Goal: Information Seeking & Learning: Learn about a topic

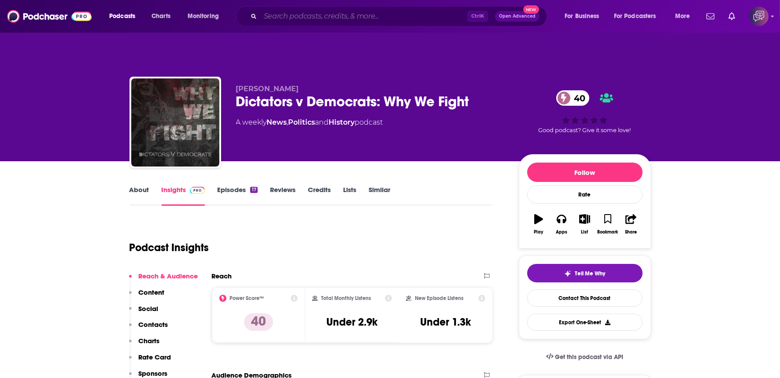
click at [327, 14] on input "Search podcasts, credits, & more..." at bounding box center [363, 16] width 207 height 14
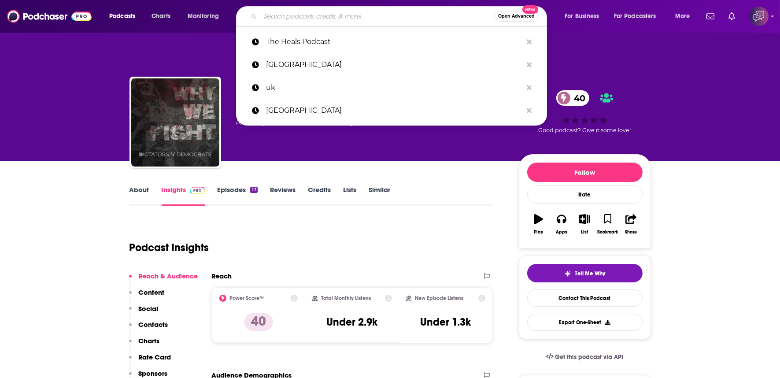
click at [286, 14] on input "Search podcasts, credits, & more..." at bounding box center [377, 16] width 234 height 14
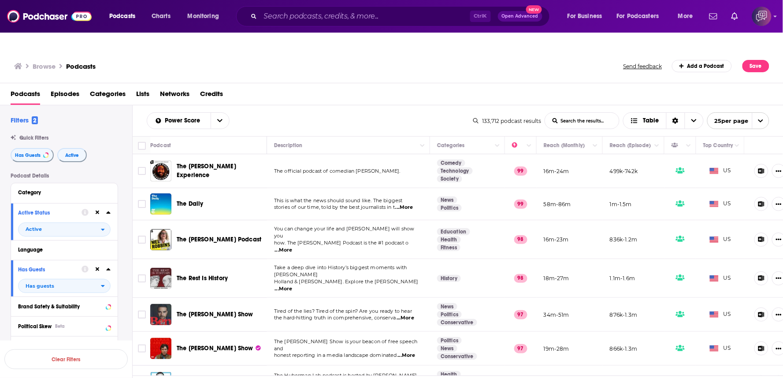
click at [220, 49] on div "Browse Podcasts Send feedback Add a Podcast Save" at bounding box center [391, 66] width 783 height 34
click at [583, 113] on div "Power Score List Search Input Search the results... Table 133,712 podcast resul…" at bounding box center [458, 120] width 651 height 31
click at [584, 113] on input "List Search Input" at bounding box center [582, 121] width 74 height 16
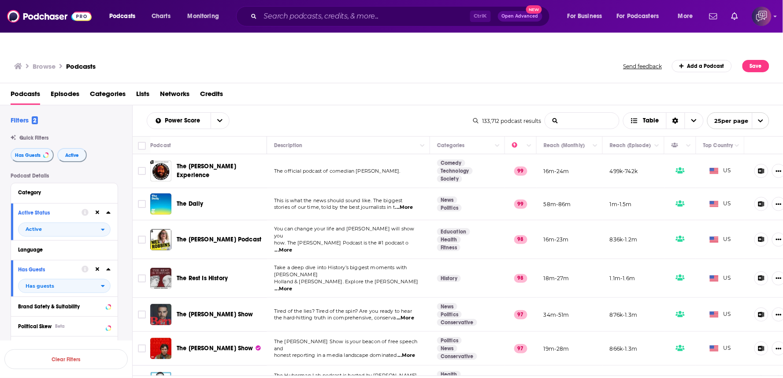
type input "iran"
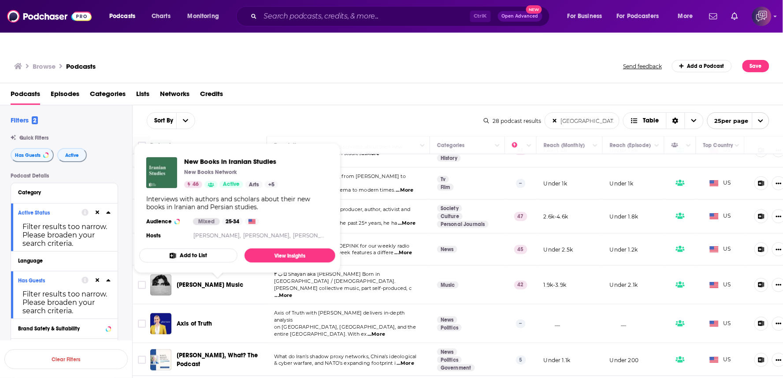
scroll to position [245, 0]
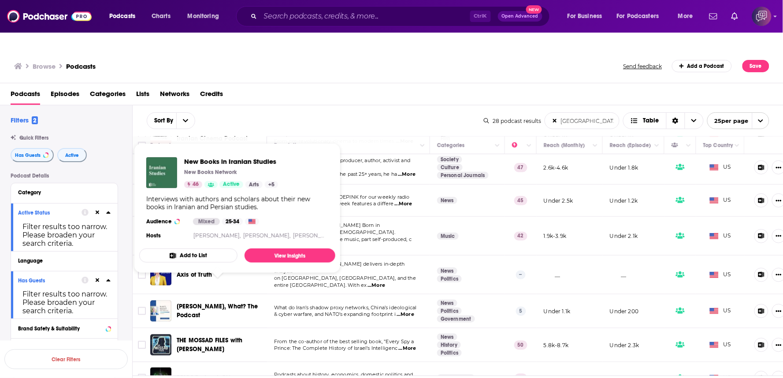
click at [378, 87] on div "Podcasts Episodes Categories Lists Networks Credits" at bounding box center [394, 96] width 766 height 18
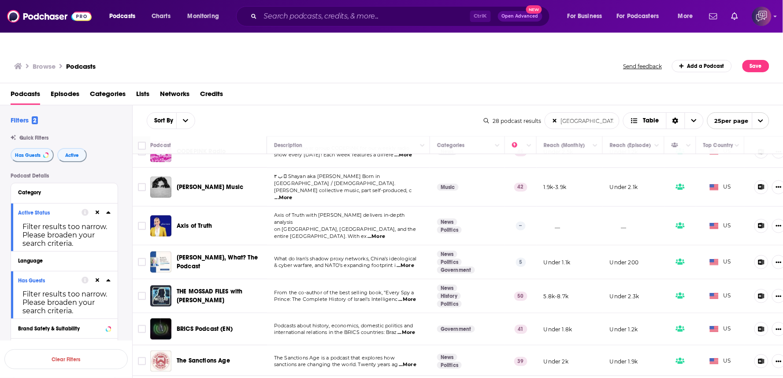
scroll to position [391, 0]
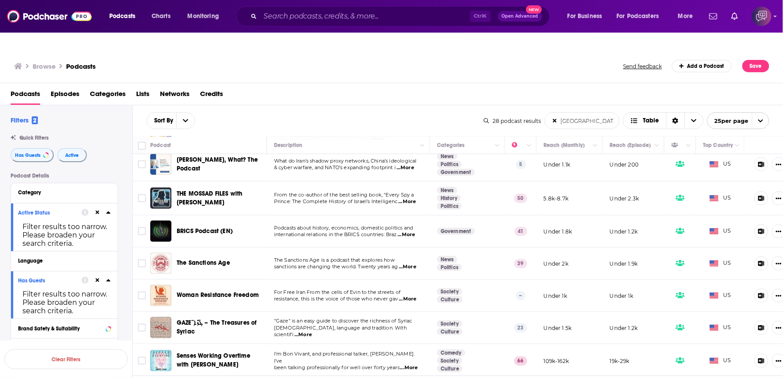
click at [335, 62] on div "Browse Podcasts Send feedback Add a Podcast Save" at bounding box center [391, 66] width 783 height 34
click at [357, 113] on div "Sort By iran List Search Input Search the results... Table 28 podcast results i…" at bounding box center [458, 120] width 651 height 31
click at [377, 112] on div "Sort By iran List Search Input Search the results... Table" at bounding box center [315, 120] width 337 height 17
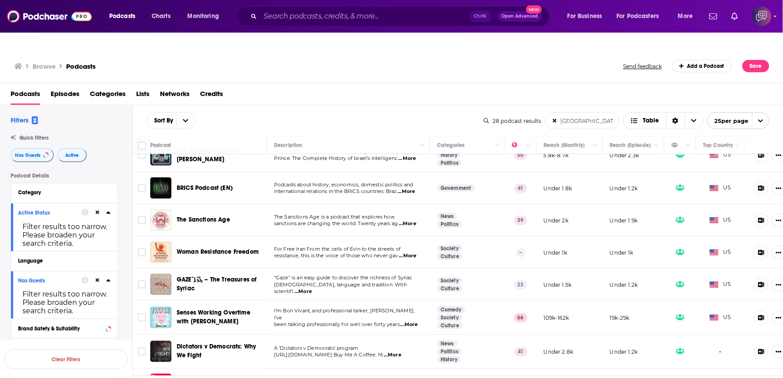
scroll to position [441, 0]
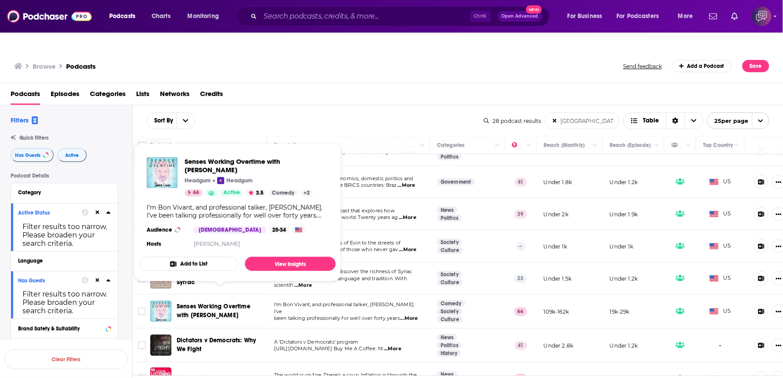
click at [319, 105] on div "Sort By iran List Search Input Search the results... Table 28 podcast results i…" at bounding box center [458, 120] width 651 height 31
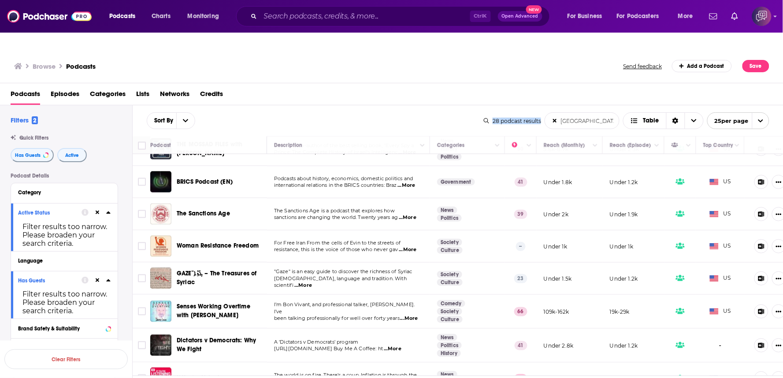
click at [452, 87] on div "Podcasts Episodes Categories Lists Networks Credits" at bounding box center [394, 96] width 766 height 18
click at [429, 105] on div "Sort By iran List Search Input Search the results... Table 28 podcast results i…" at bounding box center [458, 120] width 651 height 31
click at [407, 58] on div "Browse Podcasts Send feedback Add a Podcast Save" at bounding box center [391, 66] width 783 height 34
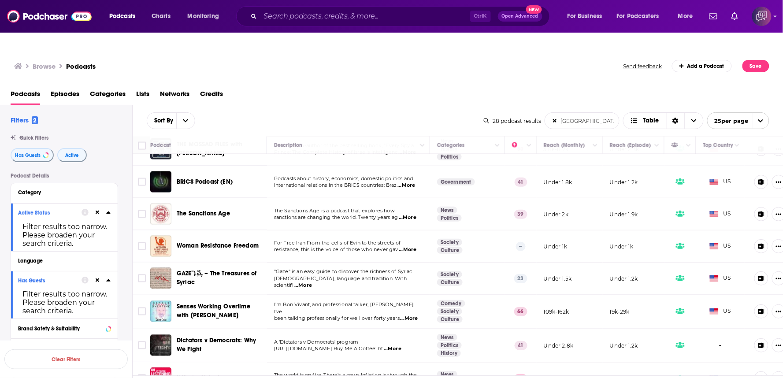
click at [407, 58] on div "Browse Podcasts Send feedback Add a Podcast Save" at bounding box center [391, 66] width 783 height 34
click at [0, 304] on div "Filters 2 Quick Filters Has Guests Active Podcast Details Category Active Statu…" at bounding box center [66, 336] width 132 height 440
click at [396, 87] on div "Podcasts Episodes Categories Lists Networks Credits" at bounding box center [394, 96] width 766 height 18
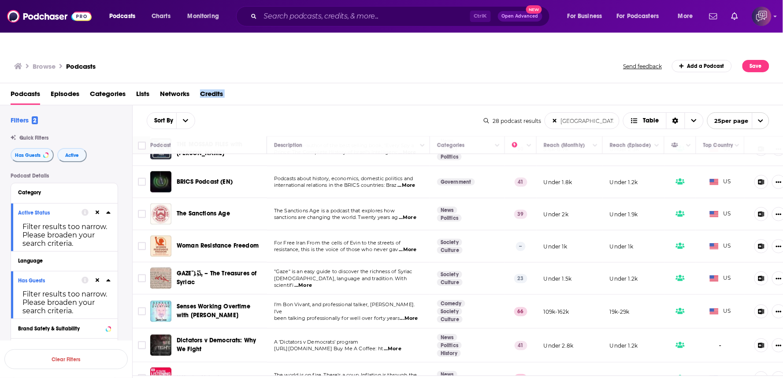
click at [417, 87] on div "Podcasts Episodes Categories Lists Networks Credits" at bounding box center [394, 96] width 766 height 18
click at [411, 112] on div "Sort By iran List Search Input Search the results... Table" at bounding box center [315, 120] width 337 height 17
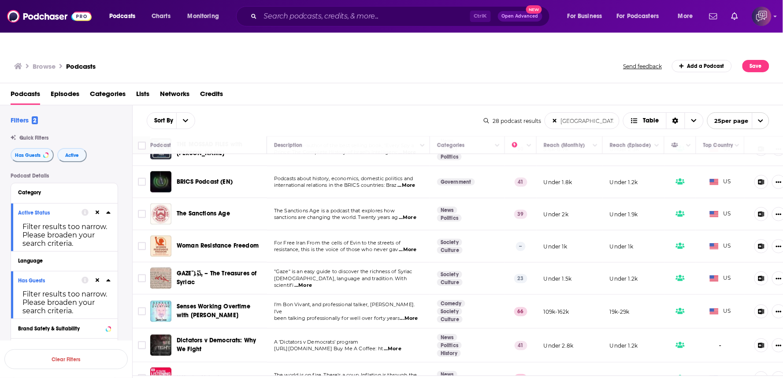
click at [425, 87] on div "Podcasts Episodes Categories Lists Networks Credits" at bounding box center [394, 96] width 766 height 18
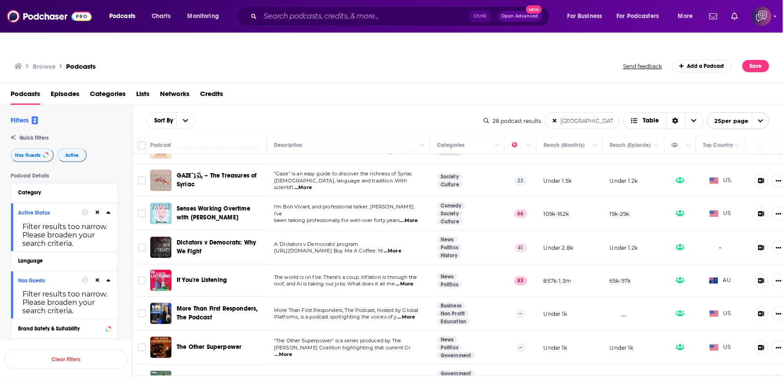
scroll to position [608, 0]
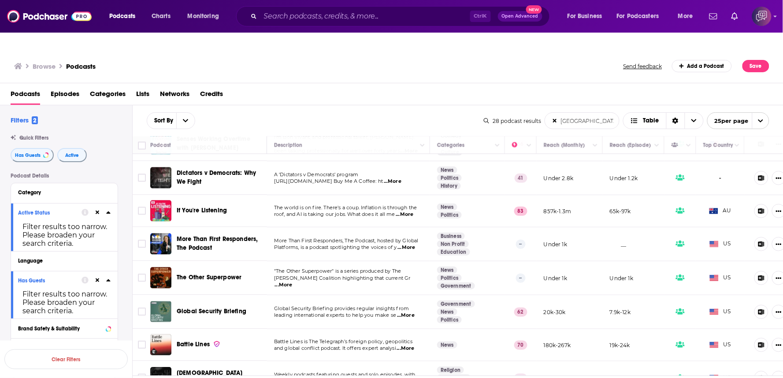
click at [439, 112] on div "Sort By iran List Search Input Search the results... Table" at bounding box center [315, 120] width 337 height 17
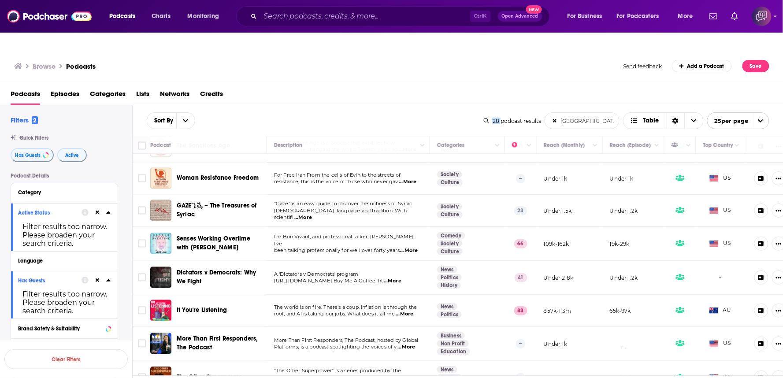
scroll to position [545, 0]
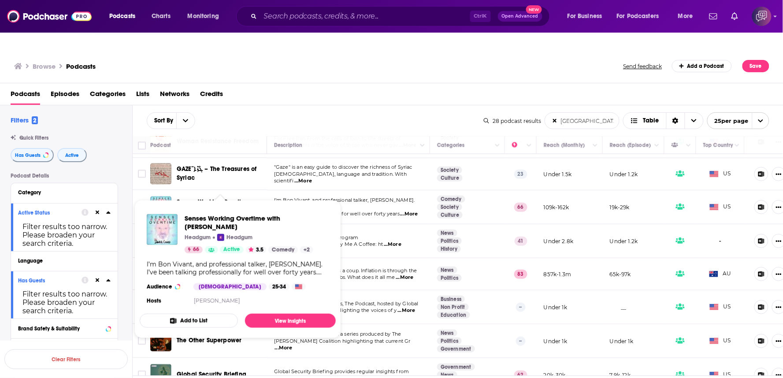
click at [360, 112] on div "Sort By iran List Search Input Search the results... Table" at bounding box center [315, 120] width 337 height 17
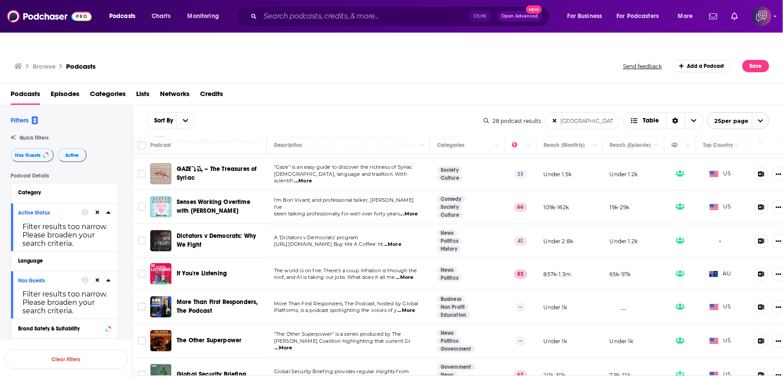
click at [325, 87] on div "Podcasts Episodes Categories Lists Networks Credits" at bounding box center [394, 96] width 766 height 18
click at [354, 57] on div "Browse Podcasts Send feedback Add a Podcast Save" at bounding box center [391, 66] width 783 height 34
click at [356, 112] on div "Sort By iran List Search Input Search the results... Table" at bounding box center [315, 120] width 337 height 17
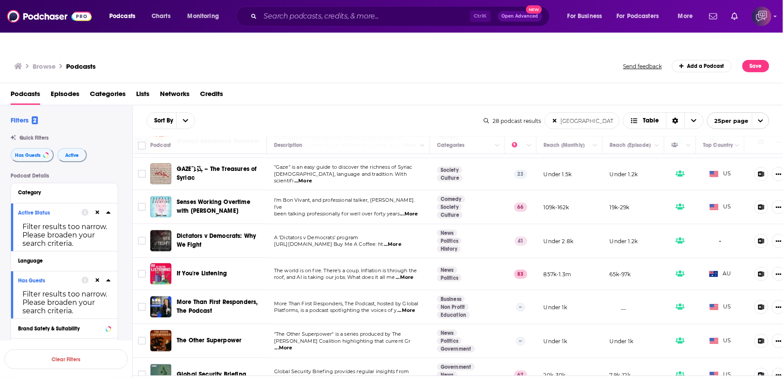
click at [356, 112] on div "Sort By iran List Search Input Search the results... Table" at bounding box center [315, 120] width 337 height 17
click at [365, 105] on div "Sort By iran List Search Input Search the results... Table 28 podcast results i…" at bounding box center [458, 120] width 651 height 31
click at [433, 49] on div "Browse Podcasts Send feedback Add a Podcast Save" at bounding box center [391, 66] width 783 height 34
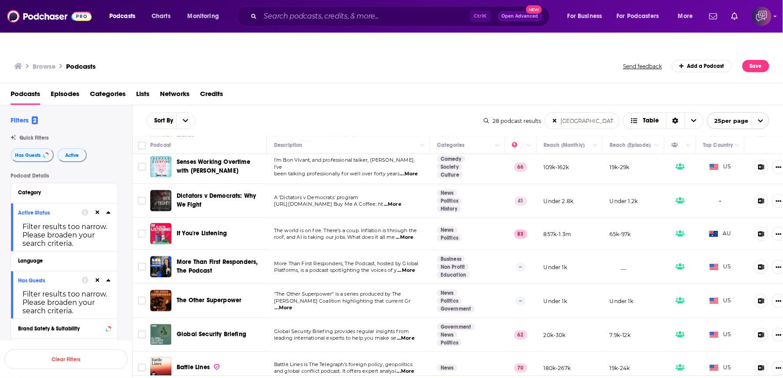
scroll to position [594, 0]
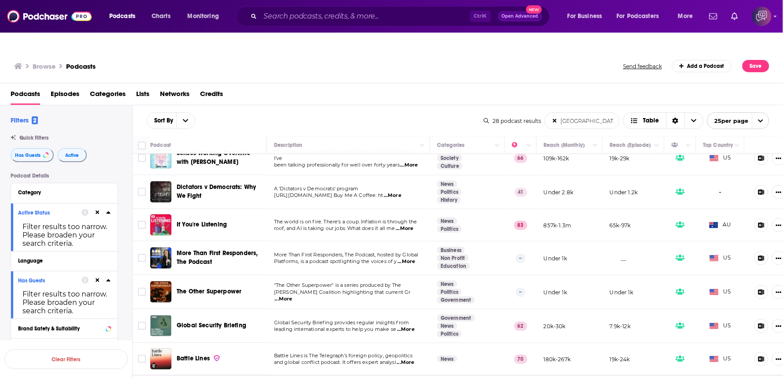
drag, startPoint x: 268, startPoint y: 180, endPoint x: 84, endPoint y: 160, distance: 185.2
click at [119, 163] on div "Filters 2 Quick Filters Has Guests Active Podcast Details Category Active Statu…" at bounding box center [391, 278] width 783 height 347
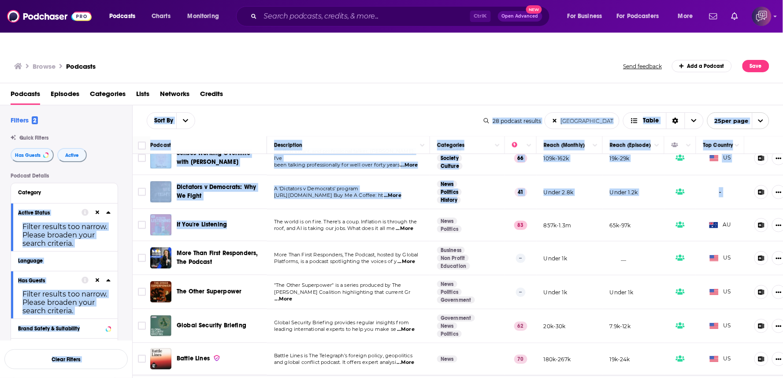
click at [360, 112] on div "Sort By iran List Search Input Search the results... Table" at bounding box center [315, 120] width 337 height 17
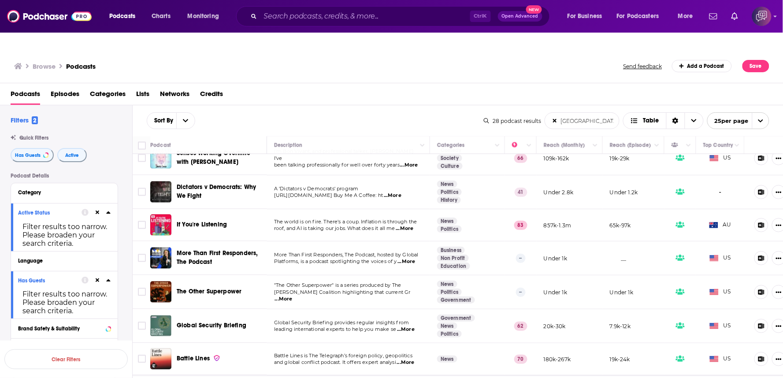
click at [369, 87] on div "Podcasts Episodes Categories Lists Networks Credits" at bounding box center [394, 96] width 766 height 18
click at [412, 105] on div "Sort By iran List Search Input Search the results... Table 28 podcast results i…" at bounding box center [458, 120] width 651 height 31
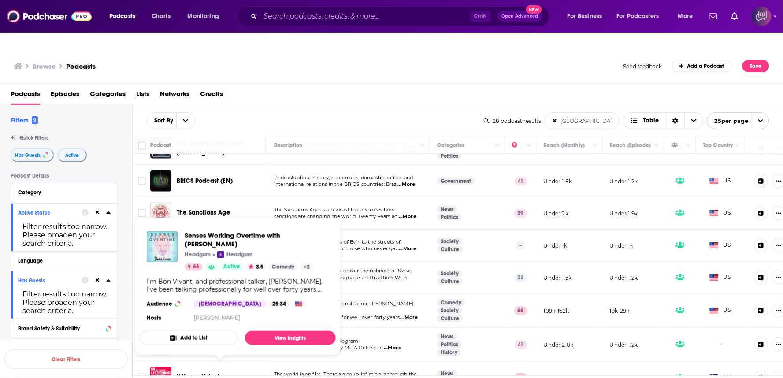
scroll to position [539, 0]
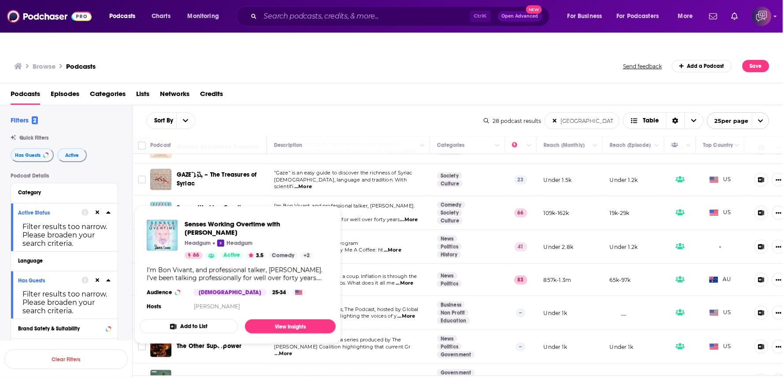
click at [352, 58] on div "Browse Podcasts Send feedback Add a Podcast Save" at bounding box center [391, 66] width 783 height 34
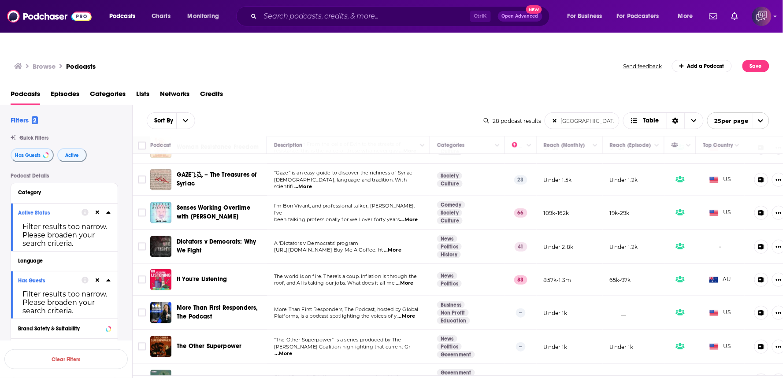
click at [363, 105] on div "Sort By iran List Search Input Search the results... Table 28 podcast results i…" at bounding box center [458, 120] width 651 height 31
click at [290, 112] on div "Sort By iran List Search Input Search the results... Table" at bounding box center [315, 120] width 337 height 17
click at [365, 87] on div "Podcasts Episodes Categories Lists Networks Credits" at bounding box center [394, 96] width 766 height 18
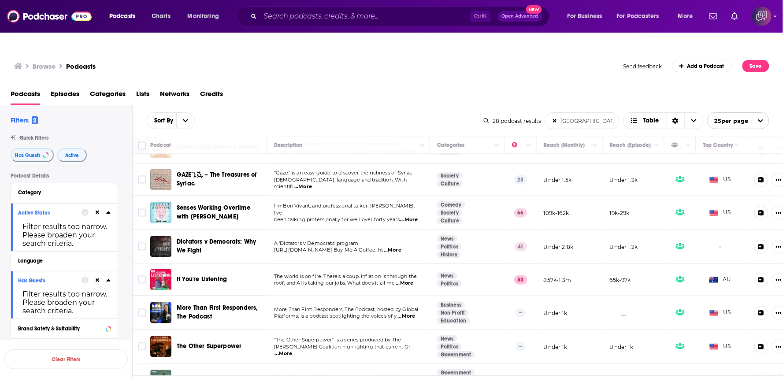
click at [375, 87] on div "Podcasts Episodes Categories Lists Networks Credits" at bounding box center [394, 96] width 766 height 18
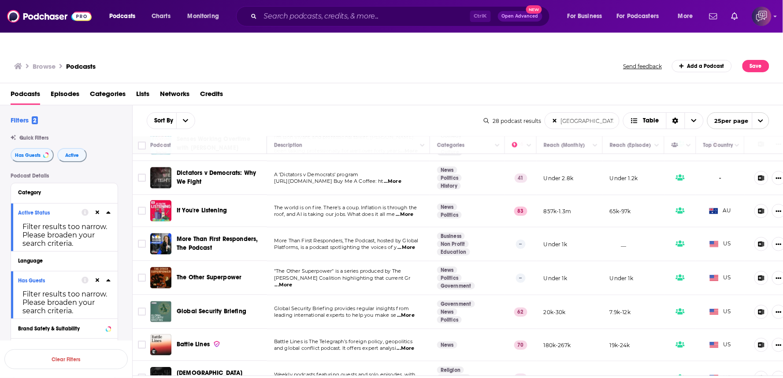
click at [366, 105] on div "Sort By iran List Search Input Search the results... Table 28 podcast results i…" at bounding box center [458, 120] width 651 height 31
drag, startPoint x: 407, startPoint y: 244, endPoint x: 408, endPoint y: 240, distance: 4.6
click at [408, 261] on td ""The Other Superpower" is a series produced by The Vandenberg Coalition highlig…" at bounding box center [348, 278] width 163 height 34
click at [293, 282] on span "...More" at bounding box center [284, 285] width 18 height 7
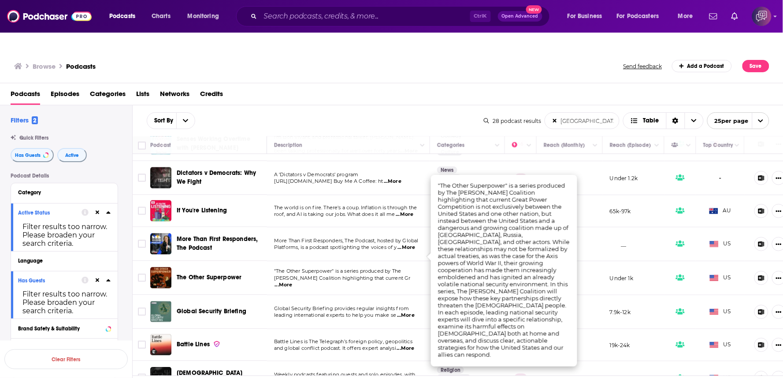
click at [293, 282] on span "...More" at bounding box center [284, 285] width 18 height 7
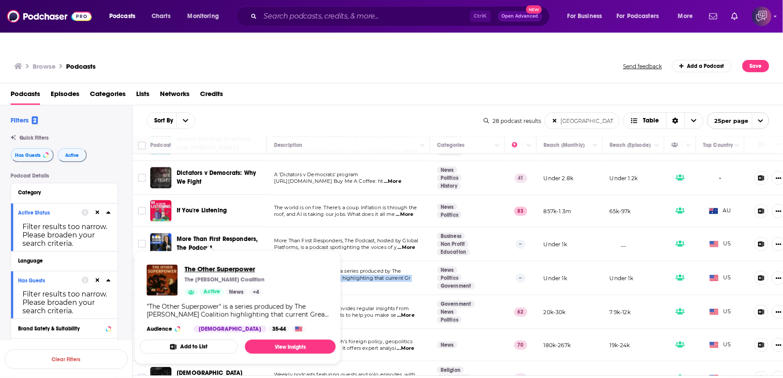
drag, startPoint x: 207, startPoint y: 237, endPoint x: 257, endPoint y: 252, distance: 52.3
click at [257, 265] on span "The Other Superpower" at bounding box center [225, 269] width 80 height 8
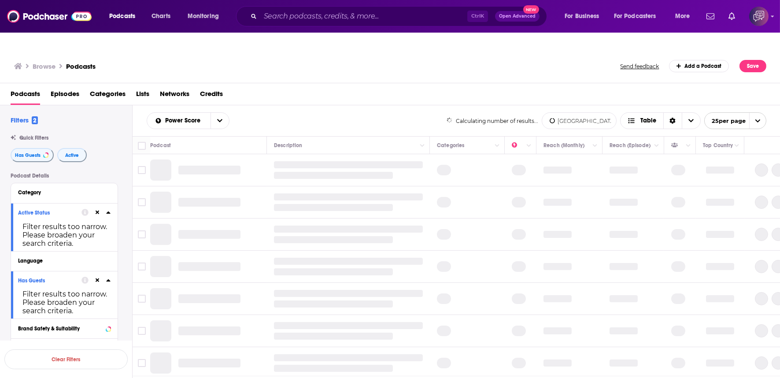
click at [575, 62] on div "Browse Podcasts Send feedback Add a Podcast Save" at bounding box center [390, 66] width 781 height 34
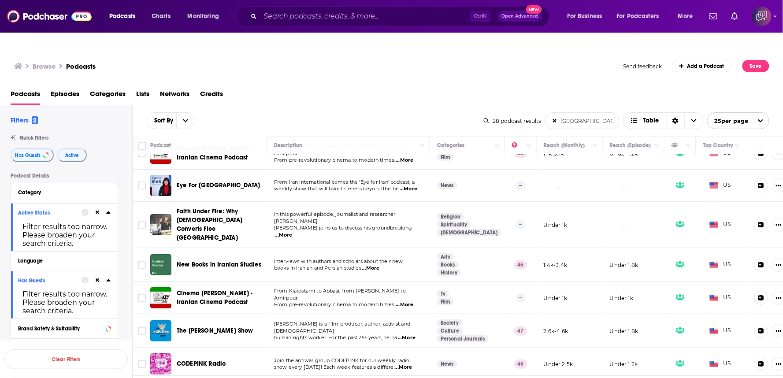
scroll to position [30, 0]
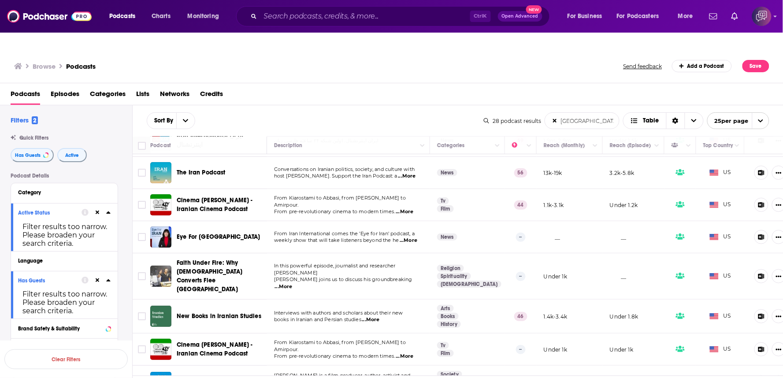
click at [350, 56] on div "Browse Podcasts Send feedback Add a Podcast Save" at bounding box center [391, 66] width 783 height 34
click at [366, 105] on div "Sort By iran List Search Input Search the results... Table 28 podcast results i…" at bounding box center [458, 120] width 651 height 31
click at [391, 112] on div "Sort By iran List Search Input Search the results... Table" at bounding box center [315, 120] width 337 height 17
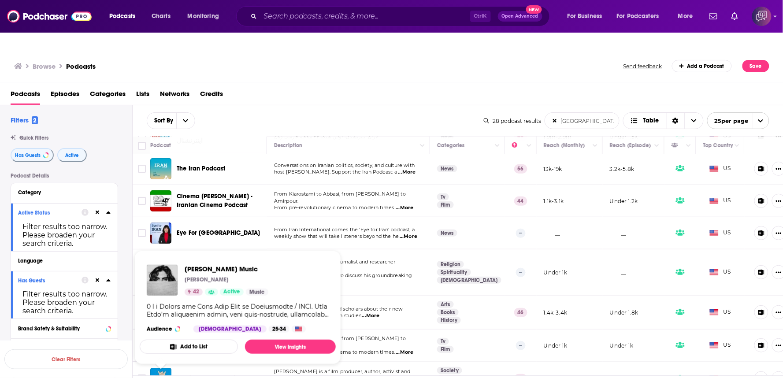
scroll to position [0, 0]
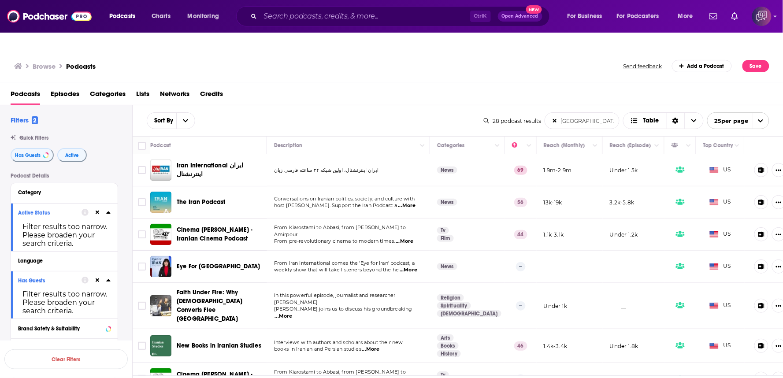
click at [327, 112] on div "Sort By iran List Search Input Search the results... Table" at bounding box center [315, 120] width 337 height 17
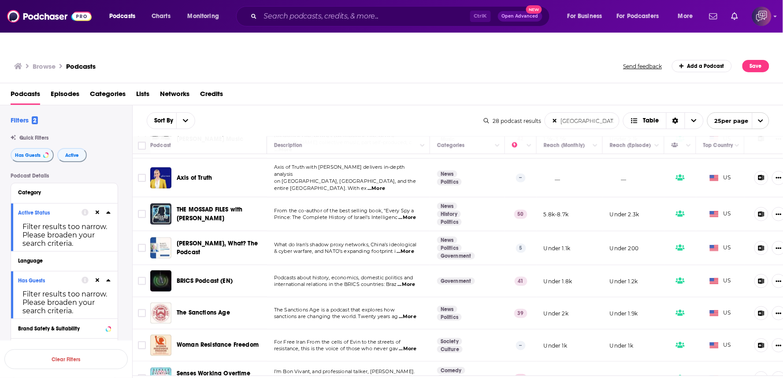
scroll to position [342, 0]
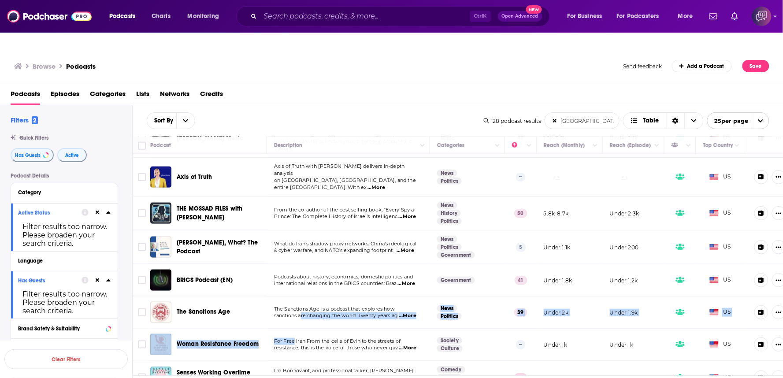
drag, startPoint x: 302, startPoint y: 273, endPoint x: 293, endPoint y: 291, distance: 20.1
click at [293, 291] on tbody "Iran International ایران اینترنشنال ایران اینترنشنال،‌ اولین شبکه ۲۴ ساعته فارس…" at bounding box center [464, 236] width 663 height 849
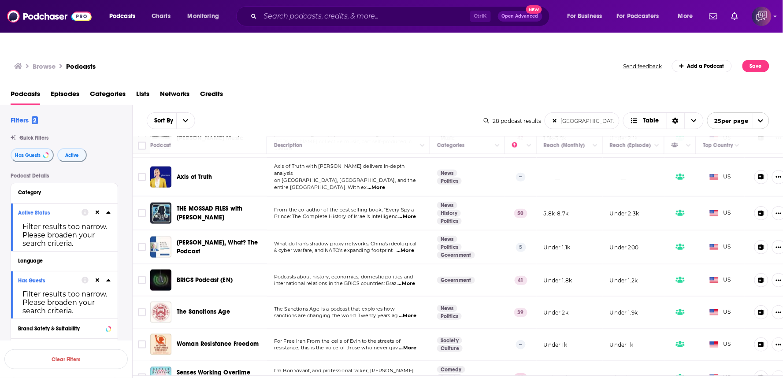
click at [324, 112] on div "Sort By iran List Search Input Search the results... Table" at bounding box center [315, 120] width 337 height 17
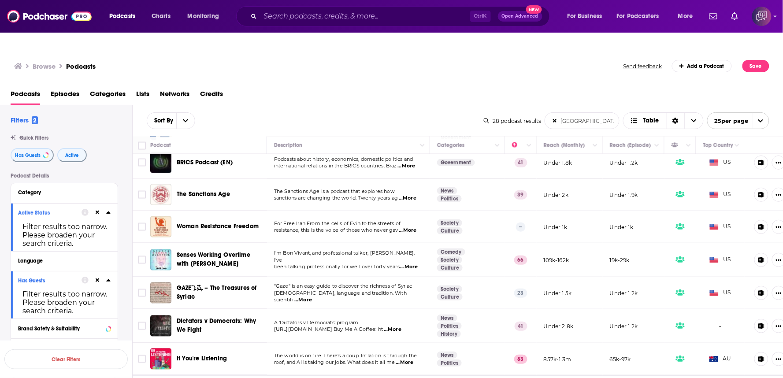
scroll to position [489, 0]
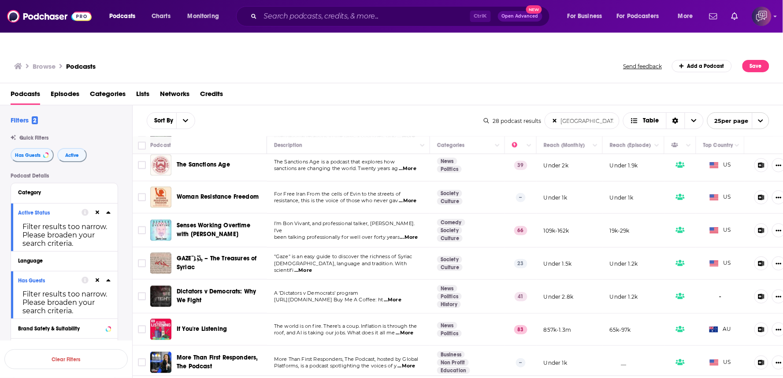
click at [409, 234] on span "...More" at bounding box center [409, 237] width 18 height 7
click at [410, 234] on span "...More" at bounding box center [409, 237] width 18 height 7
click at [415, 234] on span "...More" at bounding box center [409, 237] width 18 height 7
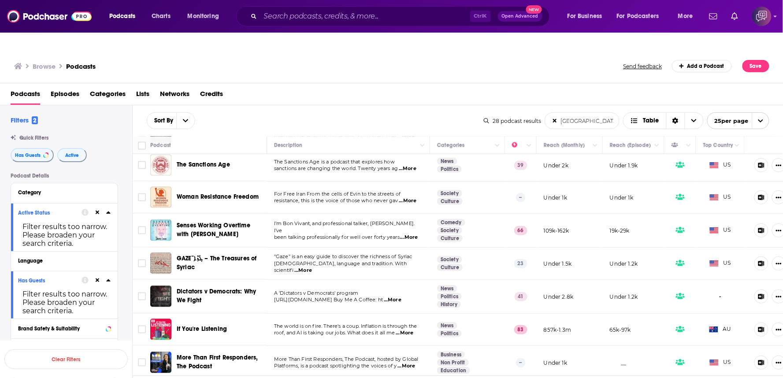
click at [287, 87] on div "Podcasts Episodes Categories Lists Networks Credits" at bounding box center [394, 96] width 766 height 18
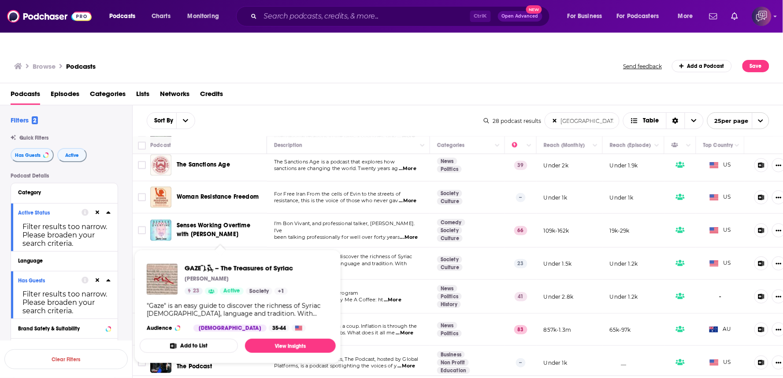
click at [345, 105] on div "Sort By iran List Search Input Search the results... Table 28 podcast results i…" at bounding box center [458, 120] width 651 height 31
click at [376, 87] on div "Podcasts Episodes Categories Lists Networks Credits" at bounding box center [394, 96] width 766 height 18
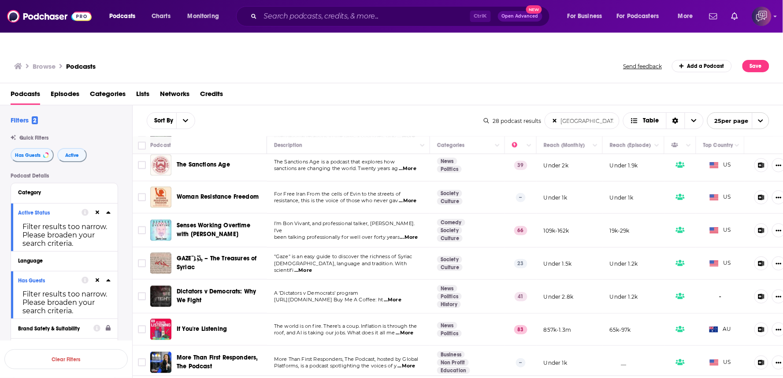
click at [363, 112] on div "Sort By iran List Search Input Search the results... Table" at bounding box center [315, 120] width 337 height 17
click at [390, 112] on div "Sort By iran List Search Input Search the results... Table" at bounding box center [315, 120] width 337 height 17
click at [401, 112] on div "Sort By iran List Search Input Search the results... Table" at bounding box center [315, 120] width 337 height 17
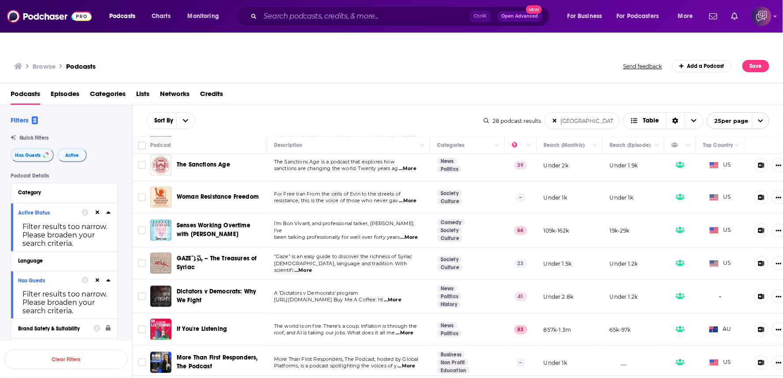
click at [407, 87] on div "Podcasts Episodes Categories Lists Networks Credits" at bounding box center [394, 96] width 766 height 18
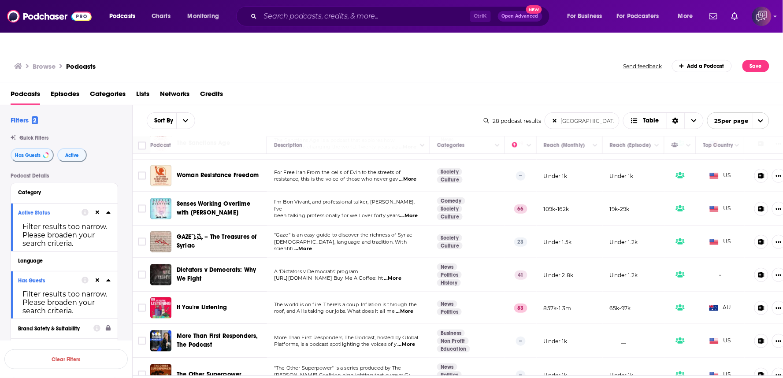
click at [344, 87] on div "Podcasts Episodes Categories Lists Networks Credits" at bounding box center [394, 96] width 766 height 18
click at [335, 112] on div "Sort By iran List Search Input Search the results... Table" at bounding box center [315, 120] width 337 height 17
click at [441, 64] on div "Browse Podcasts Send feedback Add a Podcast Save" at bounding box center [391, 66] width 783 height 34
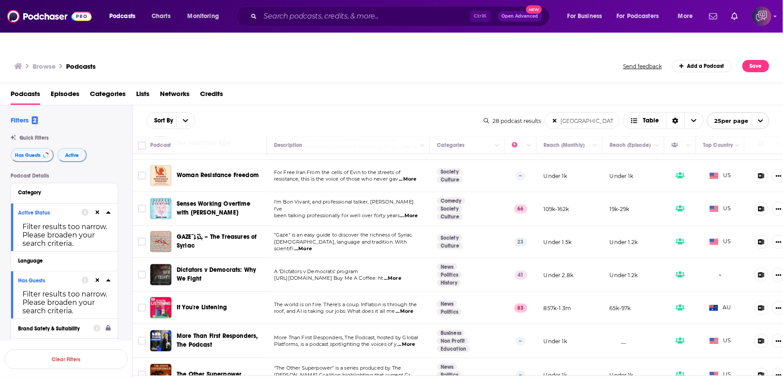
drag, startPoint x: 473, startPoint y: 334, endPoint x: 387, endPoint y: 76, distance: 271.3
click at [387, 87] on div "Podcasts Episodes Categories Lists Networks Credits" at bounding box center [394, 96] width 766 height 18
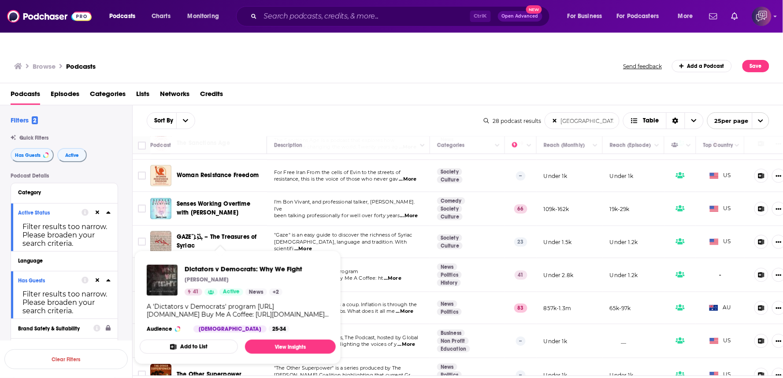
click at [341, 105] on div "Sort By iran List Search Input Search the results... Table 28 podcast results i…" at bounding box center [458, 120] width 651 height 31
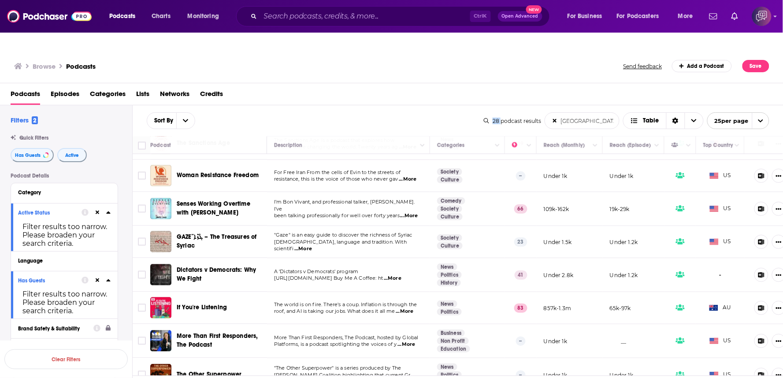
click at [341, 105] on div "Sort By iran List Search Input Search the results... Table 28 podcast results i…" at bounding box center [458, 120] width 651 height 31
click at [380, 56] on div "Browse Podcasts Send feedback Add a Podcast Save" at bounding box center [391, 66] width 783 height 34
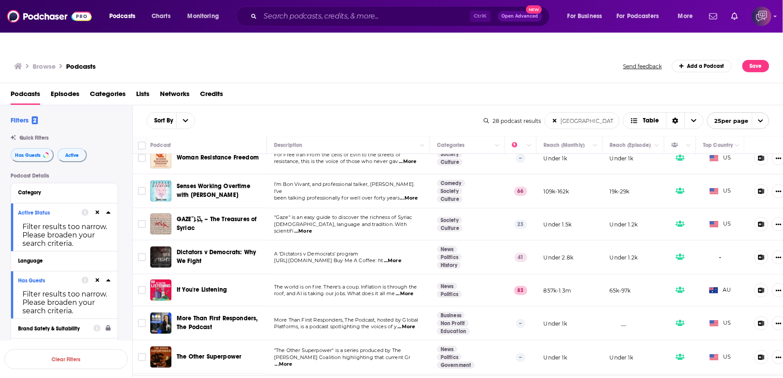
scroll to position [530, 0]
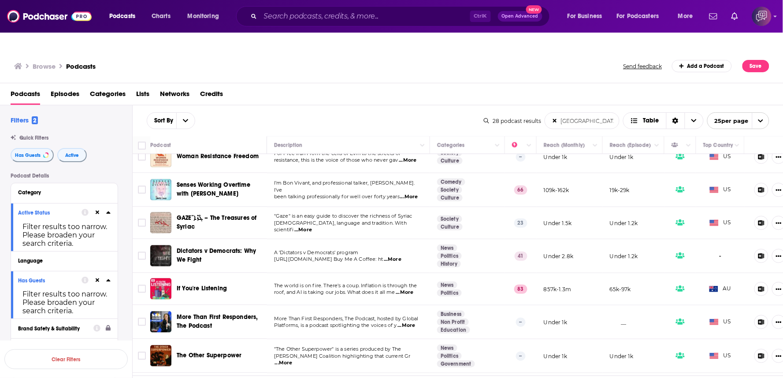
click at [393, 112] on div "Sort By iran List Search Input Search the results... Table" at bounding box center [315, 120] width 337 height 17
click at [407, 112] on div "Sort By iran List Search Input Search the results... Table" at bounding box center [315, 120] width 337 height 17
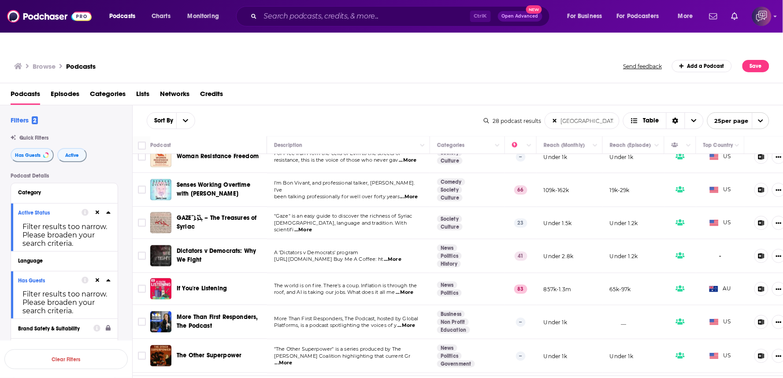
click at [420, 64] on div "Browse Podcasts Send feedback Add a Podcast Save" at bounding box center [391, 66] width 783 height 34
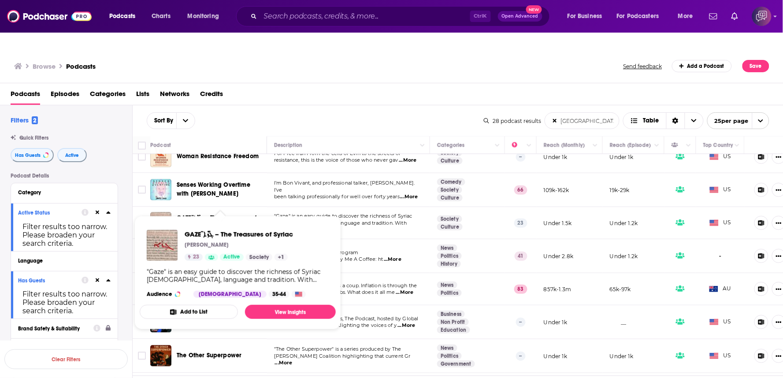
click at [430, 112] on div "Sort By iran List Search Input Search the results... Table" at bounding box center [315, 120] width 337 height 17
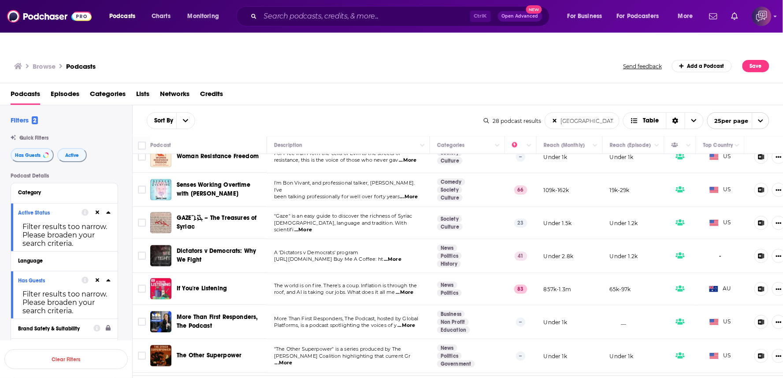
click at [352, 87] on div "Podcasts Episodes Categories Lists Networks Credits" at bounding box center [394, 96] width 766 height 18
click at [312, 226] on span "...More" at bounding box center [303, 229] width 18 height 7
click at [390, 87] on div "Podcasts Episodes Categories Lists Networks Credits" at bounding box center [394, 96] width 766 height 18
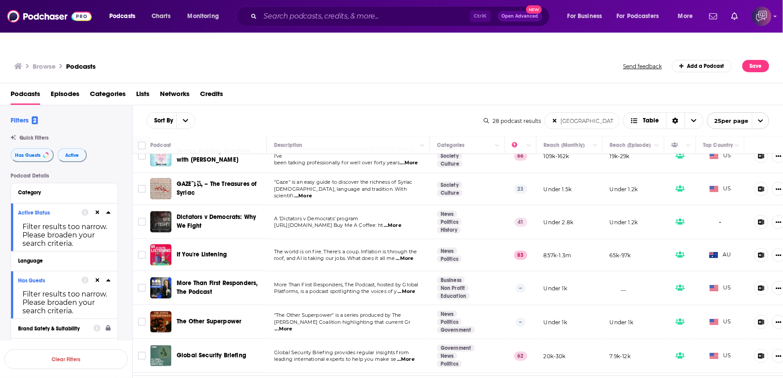
scroll to position [608, 0]
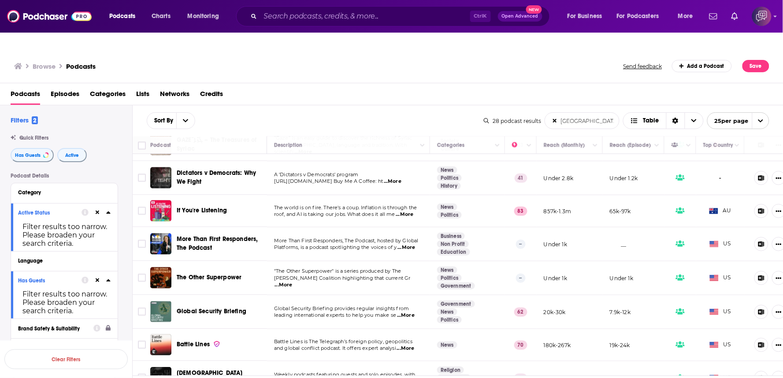
click at [412, 244] on span "...More" at bounding box center [406, 247] width 18 height 7
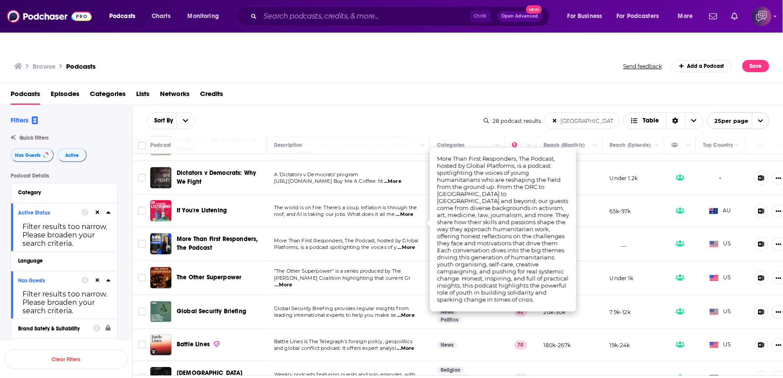
click at [432, 49] on div "Browse Podcasts Send feedback Add a Podcast Save" at bounding box center [391, 66] width 783 height 34
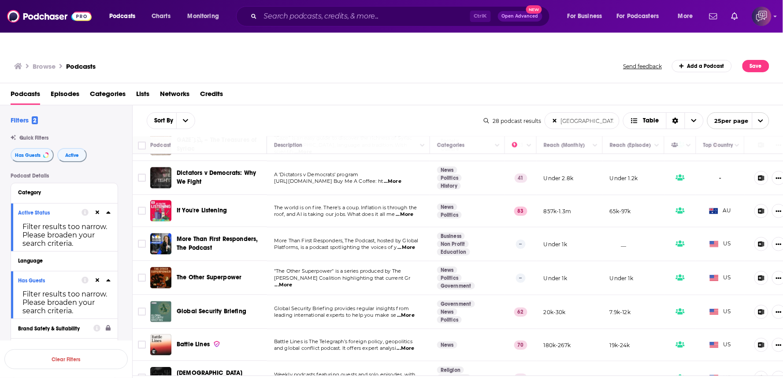
click at [408, 244] on span "...More" at bounding box center [406, 247] width 18 height 7
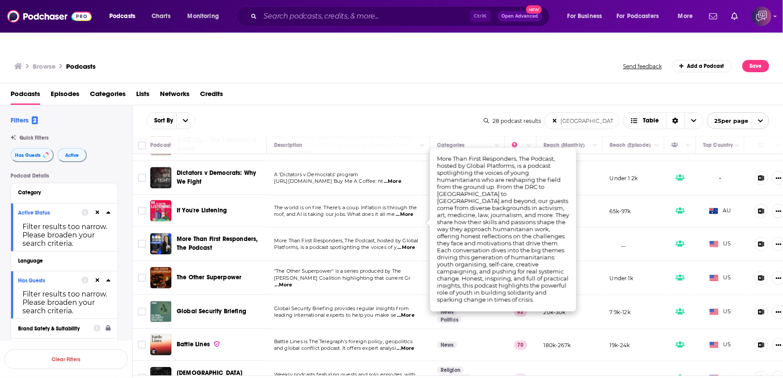
click at [408, 244] on span "...More" at bounding box center [406, 247] width 18 height 7
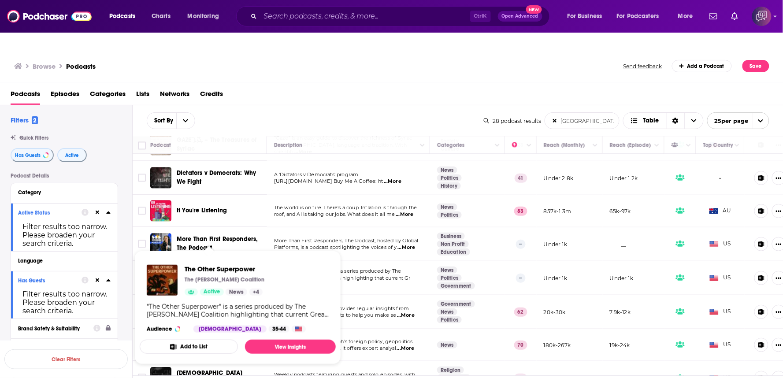
click at [388, 60] on div "Browse Podcasts" at bounding box center [319, 66] width 610 height 12
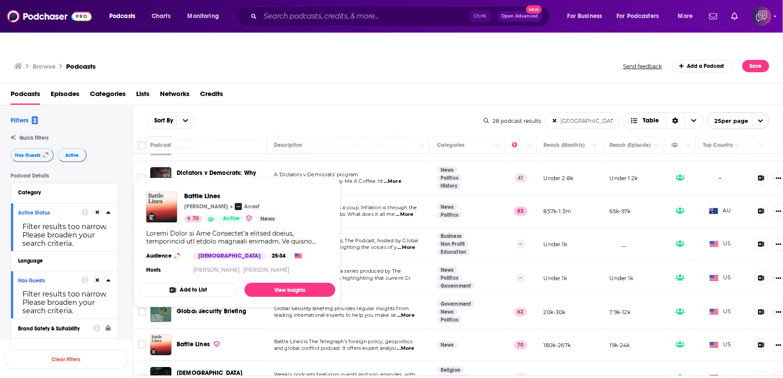
click at [424, 87] on div "Podcasts Episodes Categories Lists Networks Credits" at bounding box center [394, 96] width 766 height 18
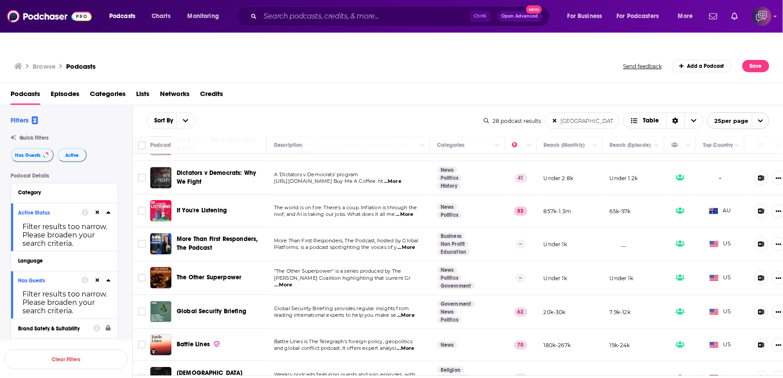
drag, startPoint x: 206, startPoint y: 338, endPoint x: 408, endPoint y: 337, distance: 202.7
click at [408, 378] on span "...More" at bounding box center [404, 381] width 18 height 7
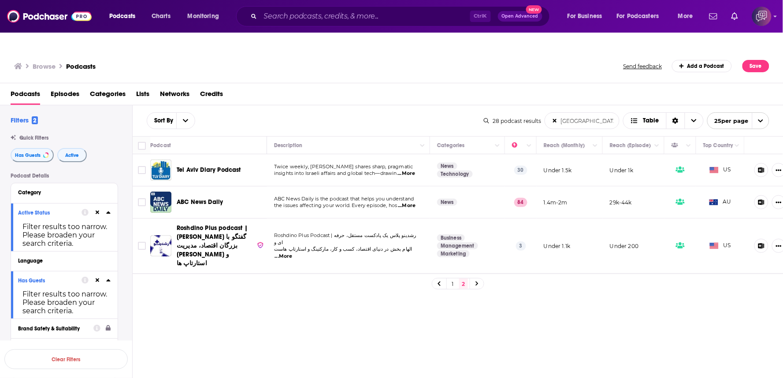
click at [588, 113] on input "iran" at bounding box center [582, 121] width 74 height 16
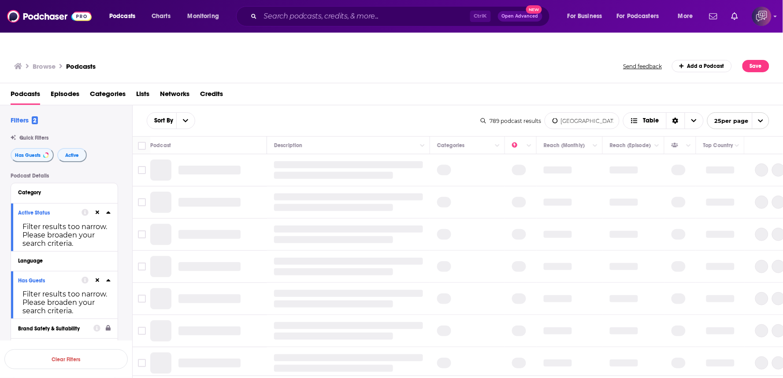
type input "middle east"
click at [573, 60] on div "Browse Podcasts" at bounding box center [319, 66] width 610 height 12
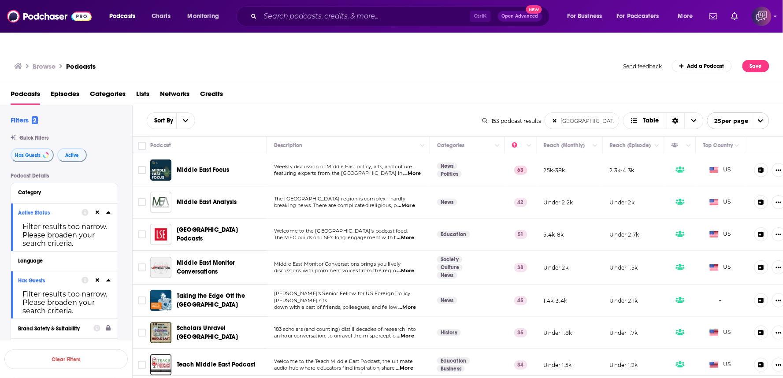
click at [448, 87] on div "Podcasts Episodes Categories Lists Networks Credits" at bounding box center [394, 96] width 766 height 18
click at [780, 18] on div at bounding box center [391, 9] width 783 height 18
drag, startPoint x: 239, startPoint y: 212, endPoint x: 296, endPoint y: 205, distance: 56.8
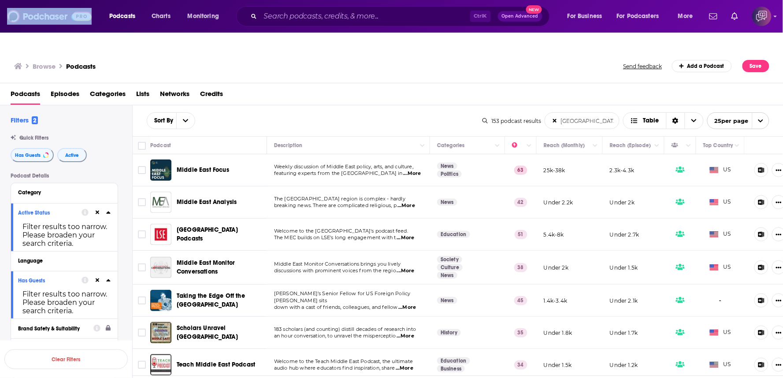
click at [296, 234] on span "The MEC builds on LSE's long engagement with t" at bounding box center [335, 237] width 122 height 6
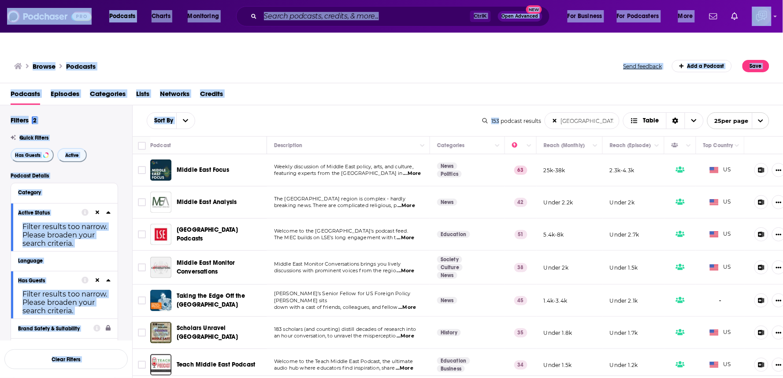
click at [349, 105] on div "Sort By middle east List Search Input Search the results... Table 153 podcast r…" at bounding box center [458, 120] width 651 height 31
click at [301, 105] on div "Sort By middle east List Search Input Search the results... Table 153 podcast r…" at bounding box center [458, 120] width 651 height 31
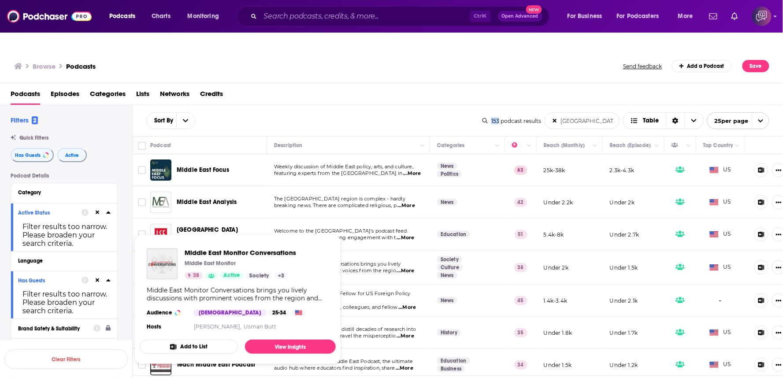
click at [355, 30] on div "Podcasts Charts Monitoring Ctrl K Open Advanced New For Business For Podcasters…" at bounding box center [391, 16] width 783 height 33
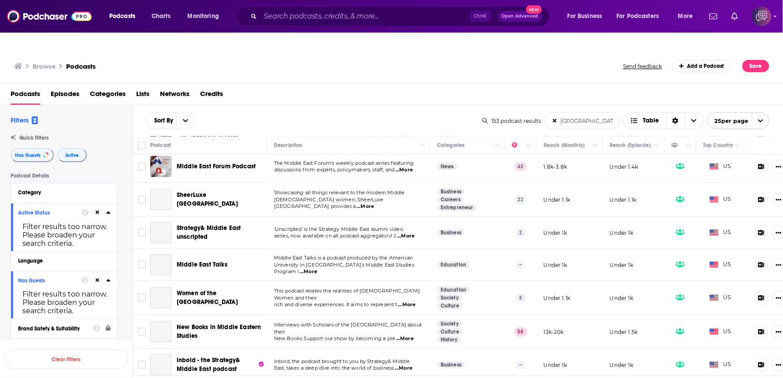
scroll to position [293, 0]
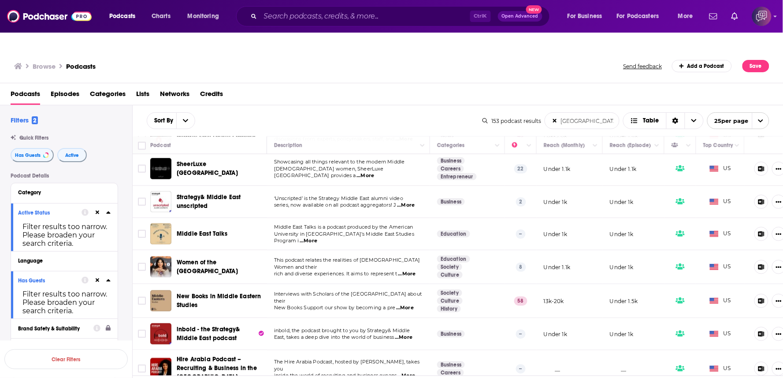
drag, startPoint x: 241, startPoint y: 248, endPoint x: 287, endPoint y: 259, distance: 47.4
click at [287, 259] on td "This podcast relates the realities of Arab Women and their rich and diverse exp…" at bounding box center [348, 267] width 163 height 34
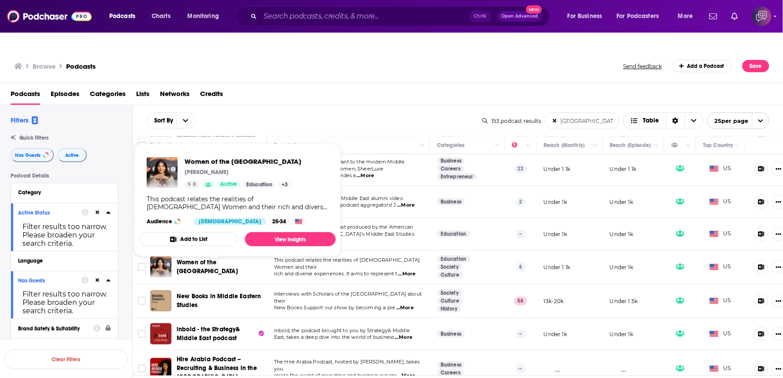
click at [407, 83] on div "Podcasts Episodes Categories Lists Networks Credits" at bounding box center [391, 94] width 783 height 22
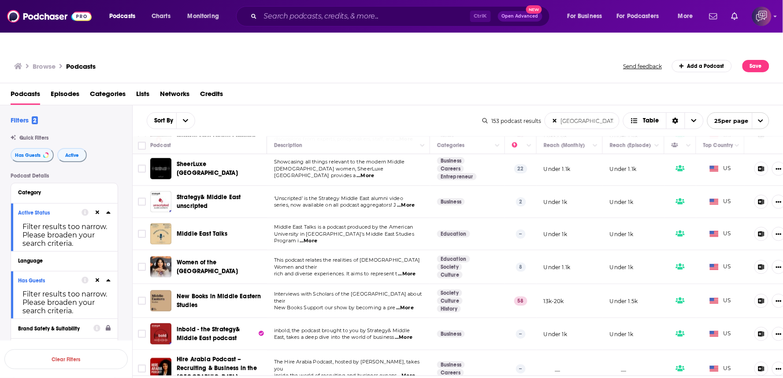
click at [372, 56] on div "Browse Podcasts Send feedback Add a Podcast Save" at bounding box center [391, 66] width 783 height 34
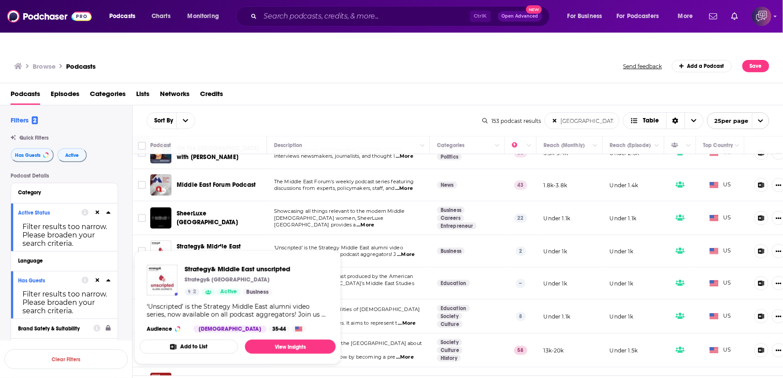
scroll to position [391, 0]
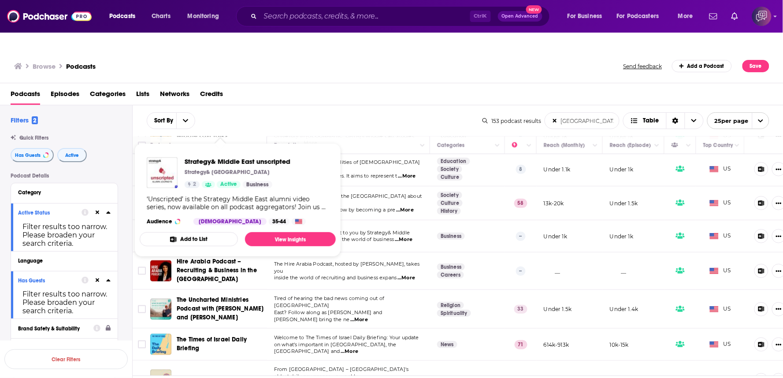
click at [373, 60] on div "Browse Podcasts" at bounding box center [319, 66] width 610 height 12
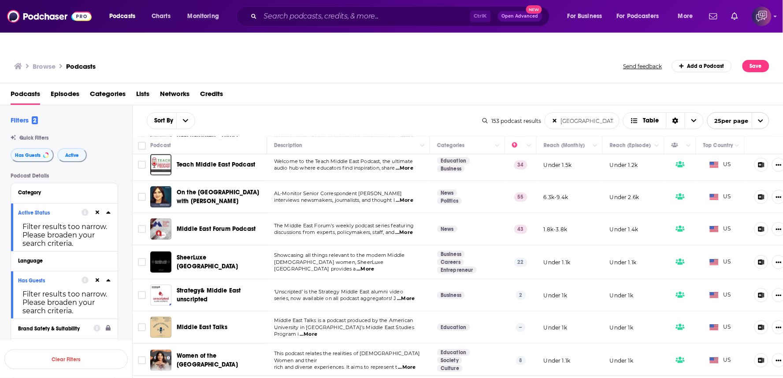
scroll to position [147, 0]
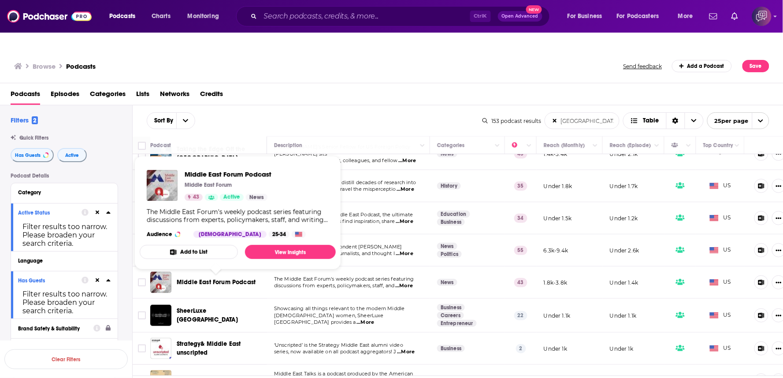
drag, startPoint x: 235, startPoint y: 265, endPoint x: 314, endPoint y: 234, distance: 85.0
click at [311, 274] on td "The Middle East Forum's weekly podcast series featuring discussions from expert…" at bounding box center [348, 283] width 163 height 32
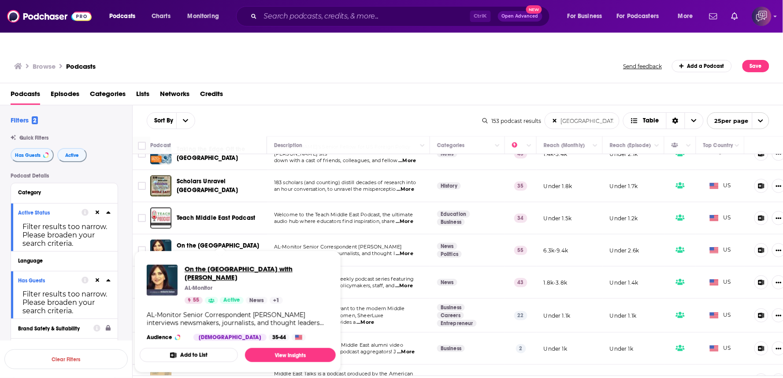
drag, startPoint x: 218, startPoint y: 238, endPoint x: 214, endPoint y: 253, distance: 15.2
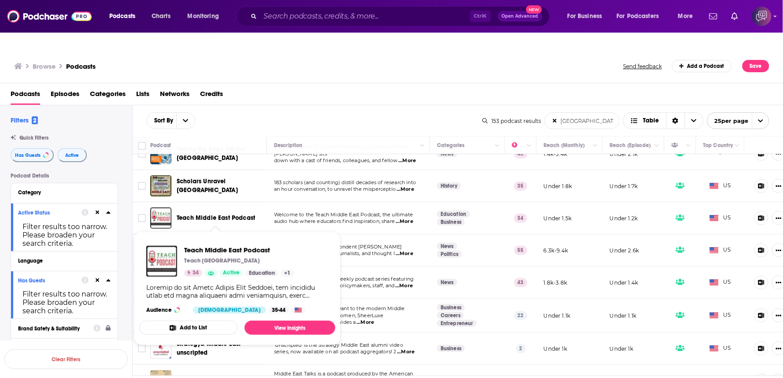
click at [351, 49] on div "Browse Podcasts Send feedback Add a Podcast Save" at bounding box center [391, 66] width 783 height 34
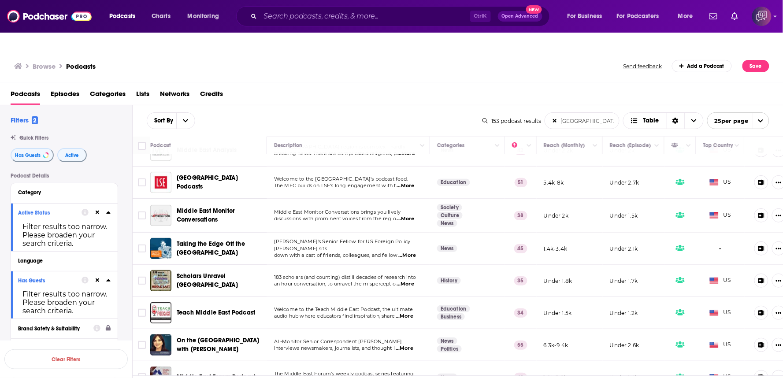
scroll to position [49, 0]
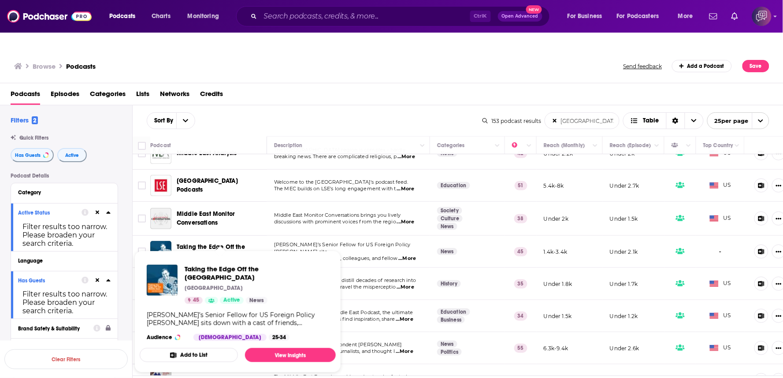
drag, startPoint x: 227, startPoint y: 236, endPoint x: 269, endPoint y: 246, distance: 43.4
drag, startPoint x: 269, startPoint y: 246, endPoint x: 236, endPoint y: 250, distance: 33.3
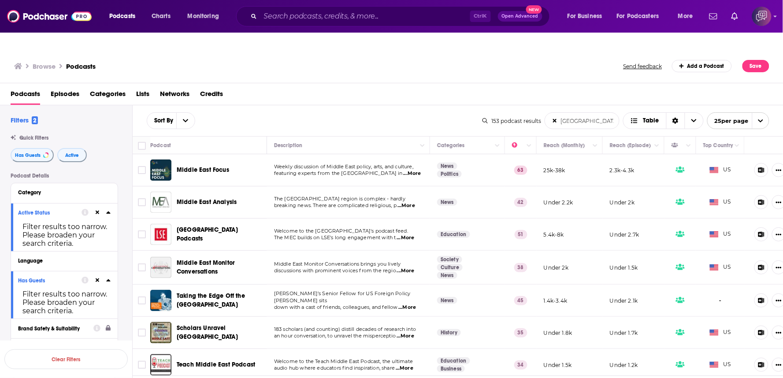
scroll to position [196, 0]
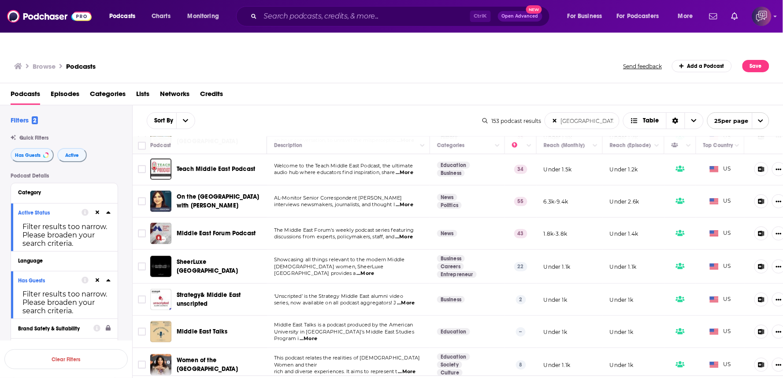
click at [413, 169] on span "...More" at bounding box center [405, 172] width 18 height 7
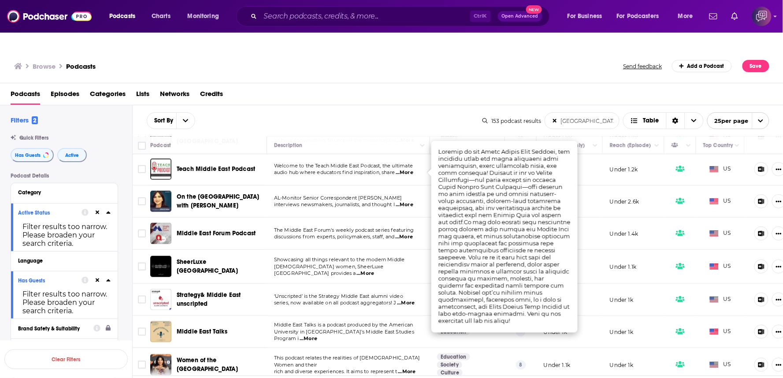
click at [411, 112] on div "Sort By middle east List Search Input Search the results... Table" at bounding box center [315, 120] width 336 height 17
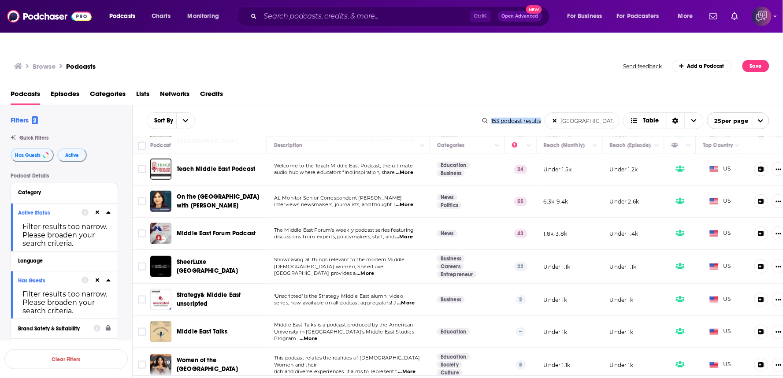
click at [411, 112] on div "Sort By middle east List Search Input Search the results... Table" at bounding box center [315, 120] width 336 height 17
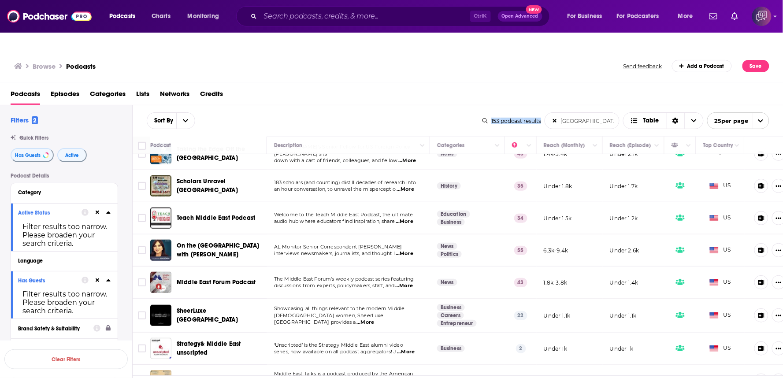
scroll to position [245, 0]
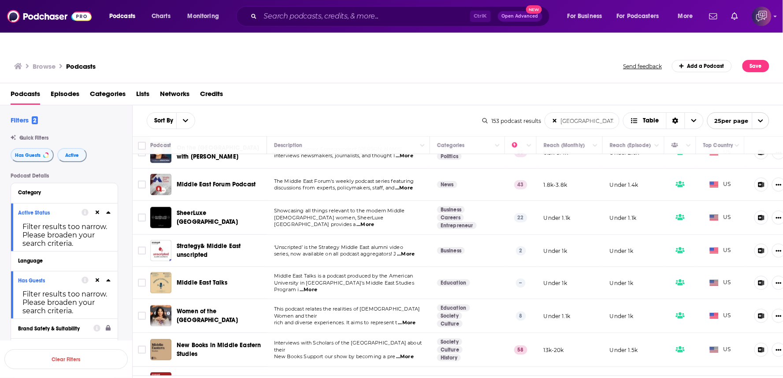
click at [317, 286] on span "...More" at bounding box center [309, 289] width 18 height 7
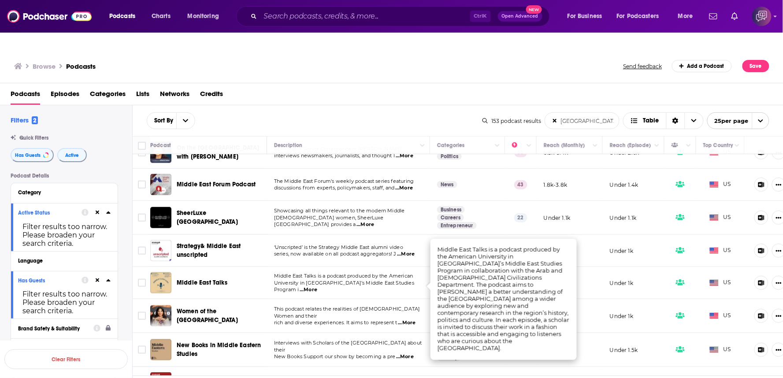
click at [371, 112] on div "Sort By middle east List Search Input Search the results... Table" at bounding box center [315, 120] width 336 height 17
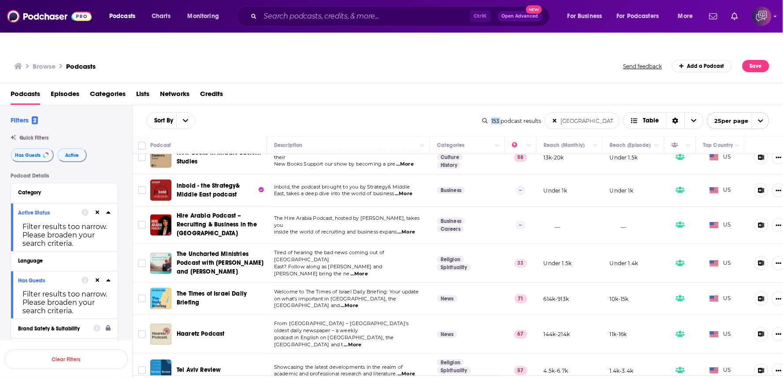
scroll to position [441, 0]
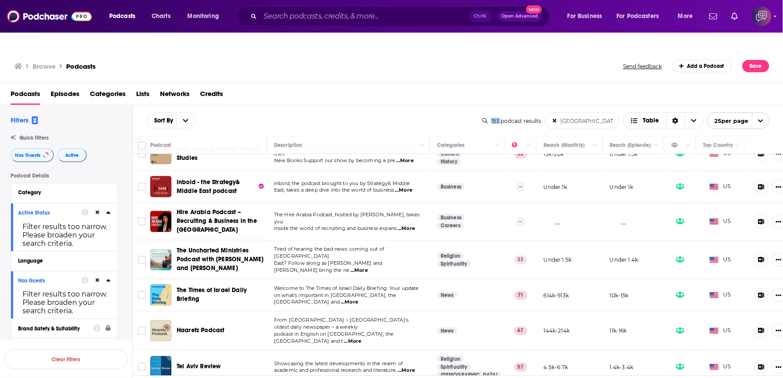
click at [368, 267] on span "...More" at bounding box center [359, 270] width 18 height 7
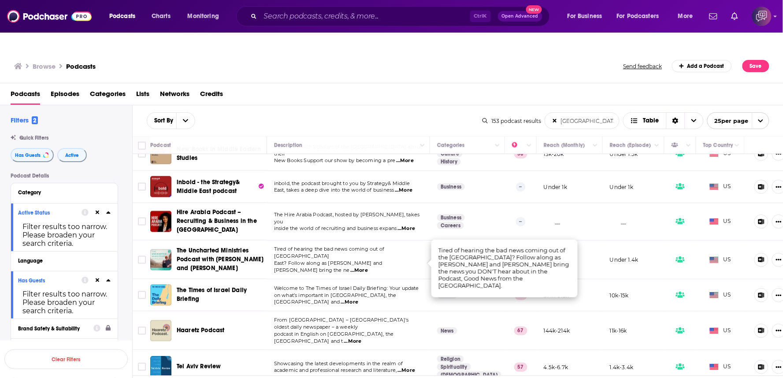
click at [424, 87] on div "Podcasts Episodes Categories Lists Networks Credits" at bounding box center [394, 96] width 766 height 18
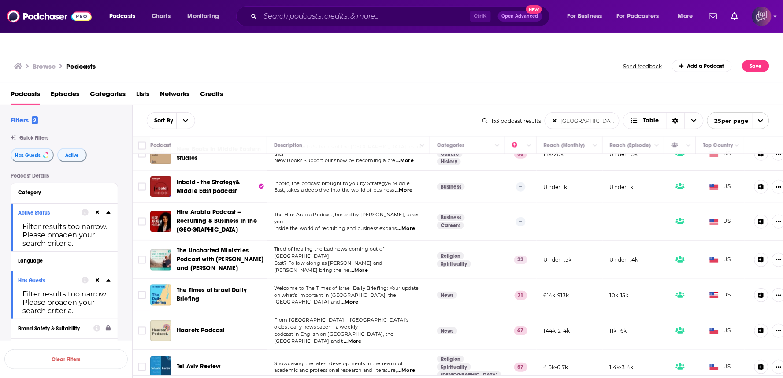
click at [404, 83] on div "Podcasts Episodes Categories Lists Networks Credits" at bounding box center [391, 94] width 783 height 22
click at [375, 105] on div "Sort By middle east List Search Input Search the results... Table 153 podcast r…" at bounding box center [458, 120] width 651 height 31
click at [368, 267] on span "...More" at bounding box center [359, 270] width 18 height 7
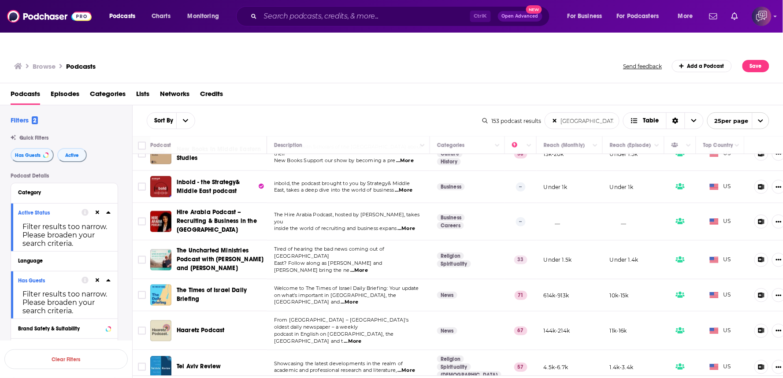
click at [368, 267] on span "...More" at bounding box center [359, 270] width 18 height 7
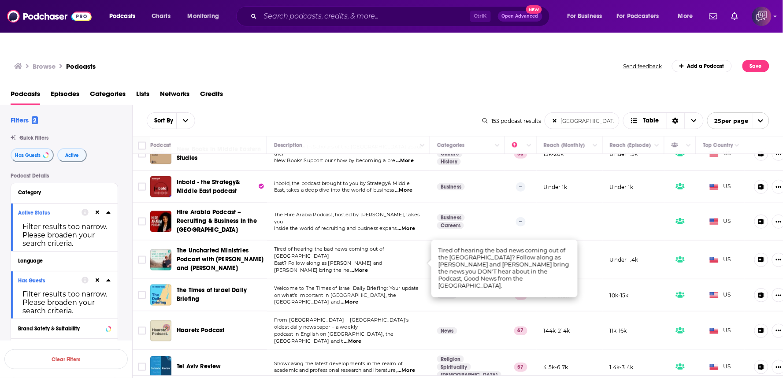
click at [382, 87] on div "Podcasts Episodes Categories Lists Networks Credits" at bounding box center [394, 96] width 766 height 18
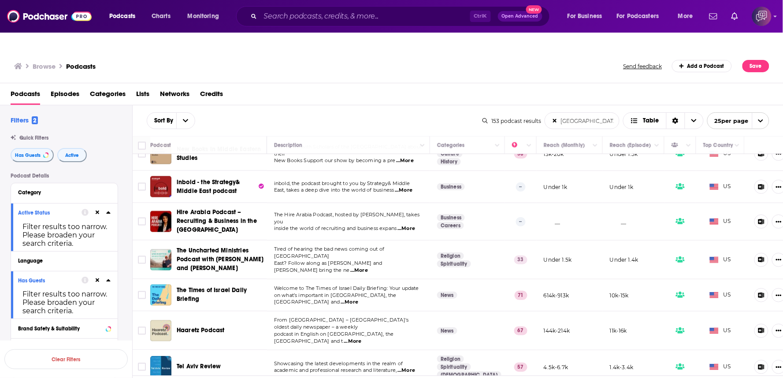
click at [358, 299] on span "...More" at bounding box center [350, 302] width 18 height 7
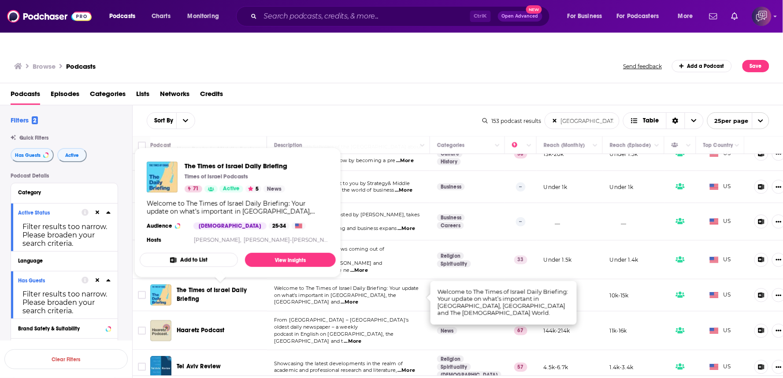
click at [408, 112] on div "Sort By middle east List Search Input Search the results... Table" at bounding box center [315, 120] width 336 height 17
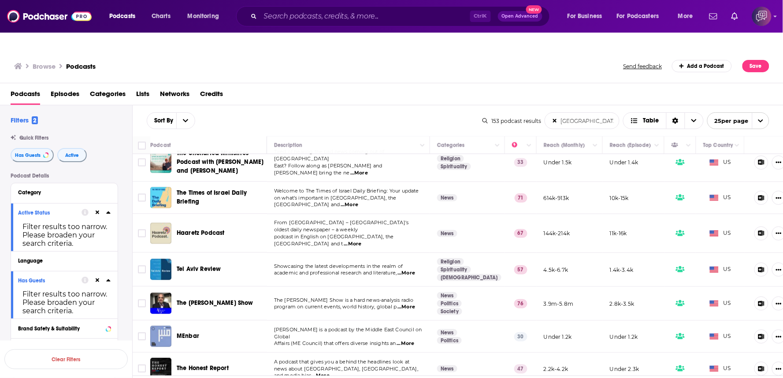
scroll to position [538, 0]
click at [361, 240] on span "...More" at bounding box center [353, 243] width 18 height 7
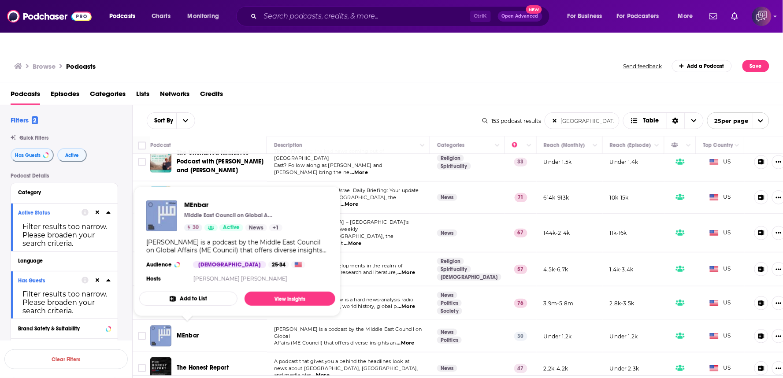
drag, startPoint x: 189, startPoint y: 314, endPoint x: 336, endPoint y: 161, distance: 212.5
click at [258, 216] on div "MEnbar Middle East Council on Global Affairs 30 Active News + 1 MEnbar is a pod…" at bounding box center [237, 242] width 196 height 98
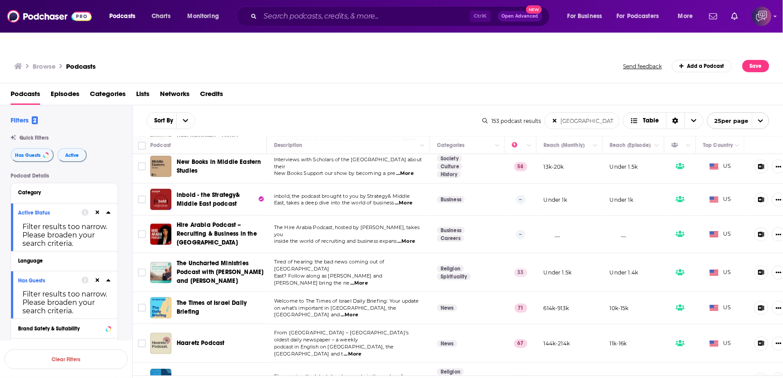
scroll to position [484, 0]
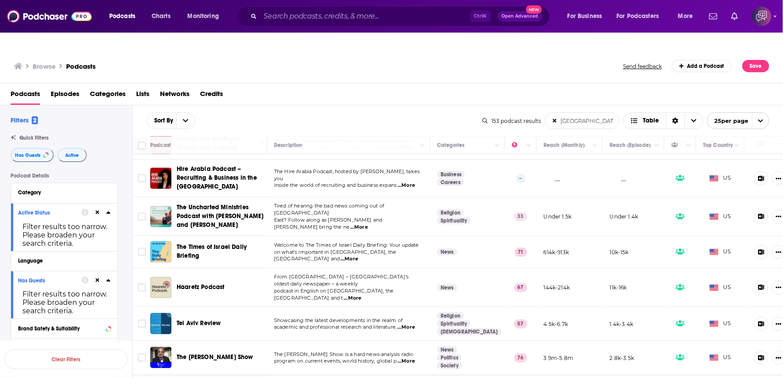
click at [473, 105] on div "Sort By middle east List Search Input Search the results... Table 153 podcast r…" at bounding box center [458, 120] width 651 height 31
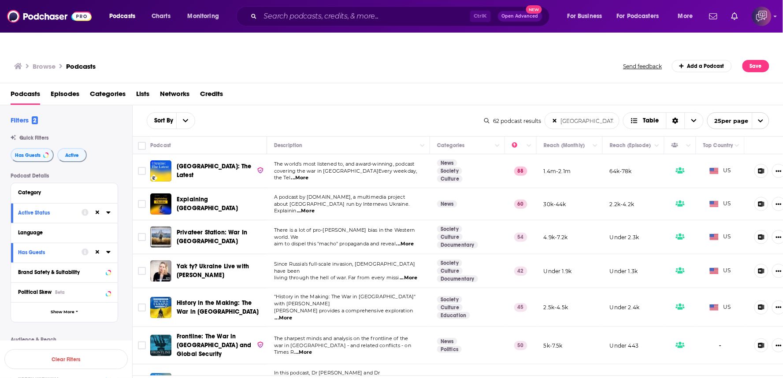
scroll to position [98, 0]
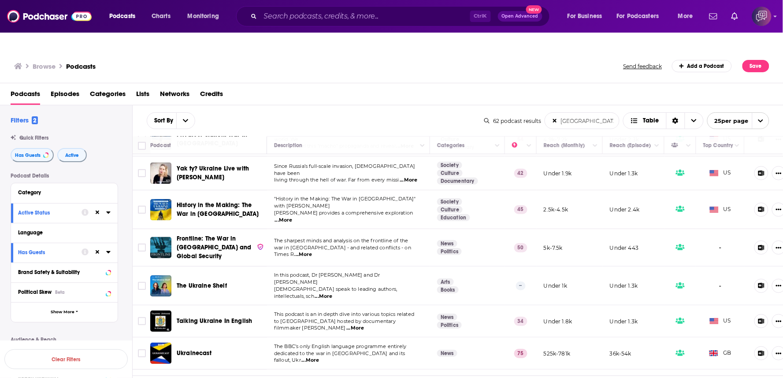
click at [477, 87] on div "Podcasts Episodes Categories Lists Networks Credits" at bounding box center [394, 96] width 766 height 18
drag, startPoint x: 449, startPoint y: 1, endPoint x: 446, endPoint y: 70, distance: 68.3
click at [446, 87] on div "Podcasts Episodes Categories Lists Networks Credits" at bounding box center [394, 96] width 766 height 18
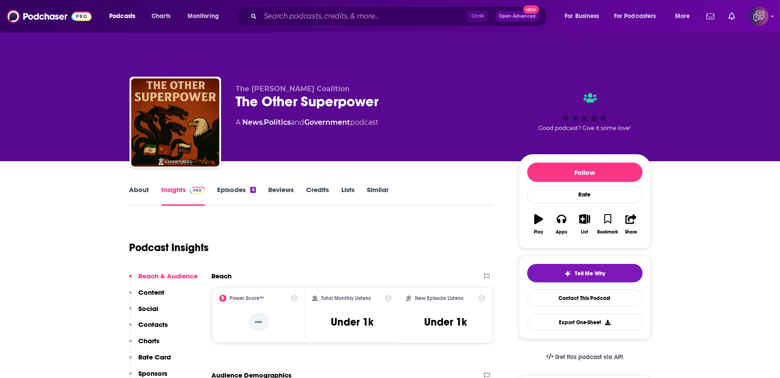
click at [391, 85] on p "The [PERSON_NAME] Coalition" at bounding box center [370, 89] width 269 height 8
click at [391, 85] on p "The Vandenberg Coalition" at bounding box center [370, 89] width 269 height 8
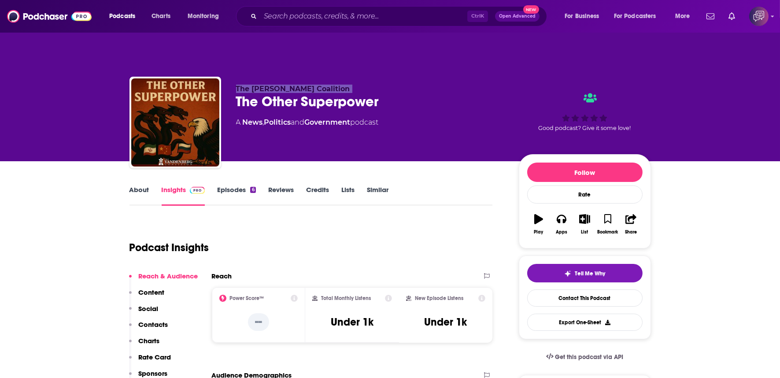
click at [391, 85] on p "The Vandenberg Coalition" at bounding box center [370, 89] width 269 height 8
click at [423, 93] on div "The Other Superpower" at bounding box center [370, 101] width 269 height 17
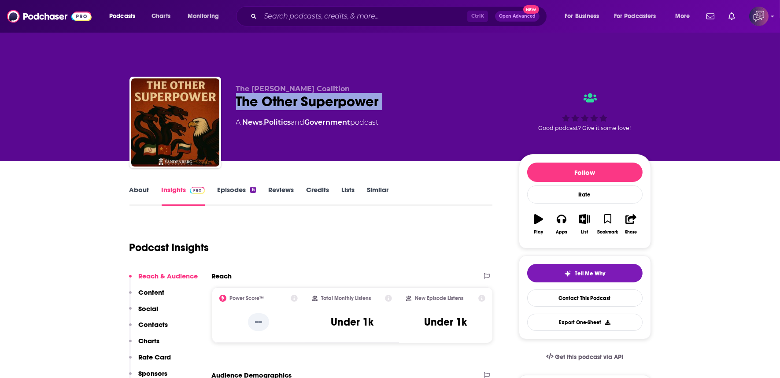
click at [423, 93] on div "The Other Superpower" at bounding box center [370, 101] width 269 height 17
copy div "The Other Superpower"
click at [146, 185] on link "About" at bounding box center [140, 195] width 20 height 20
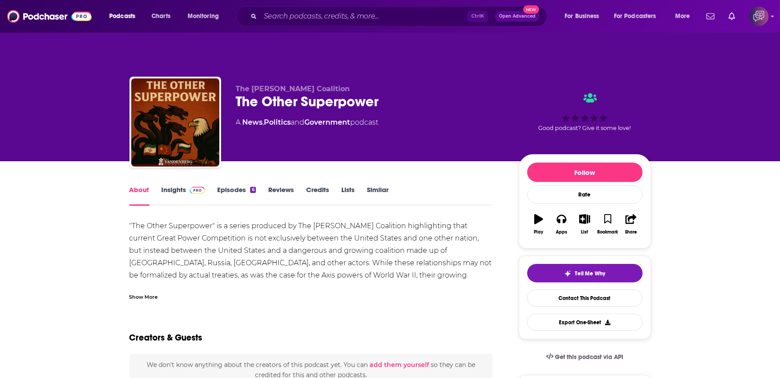
scroll to position [49, 0]
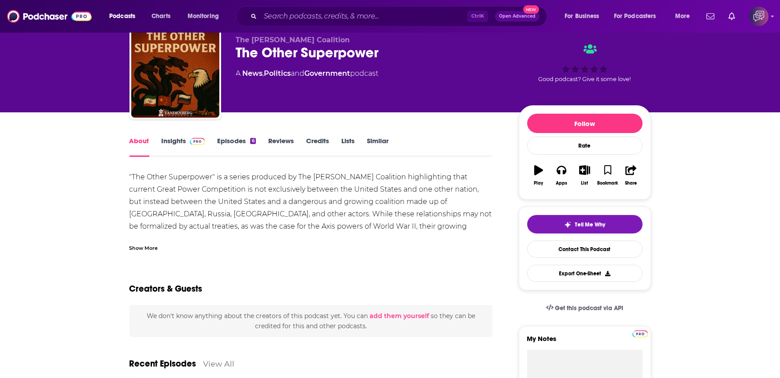
click at [152, 243] on div "Show More" at bounding box center [144, 247] width 29 height 8
click at [410, 44] on div "The Other Superpower" at bounding box center [370, 52] width 269 height 17
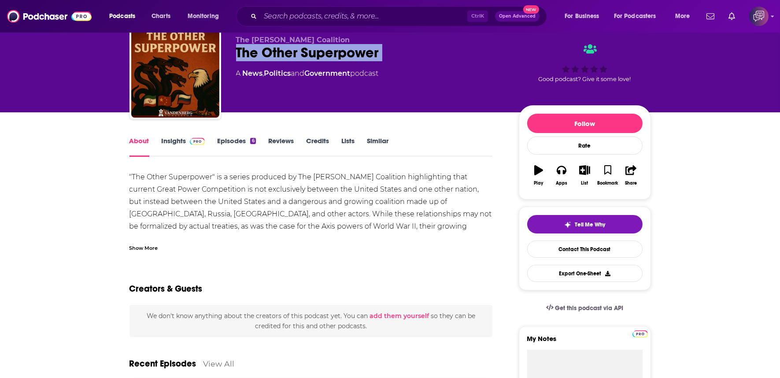
click at [410, 44] on div "The Other Superpower" at bounding box center [370, 52] width 269 height 17
copy div "The Other Superpower"
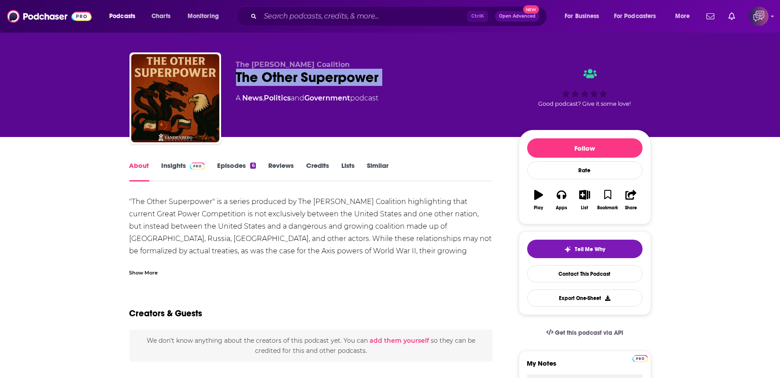
click at [166, 161] on link "Insights" at bounding box center [184, 171] width 44 height 20
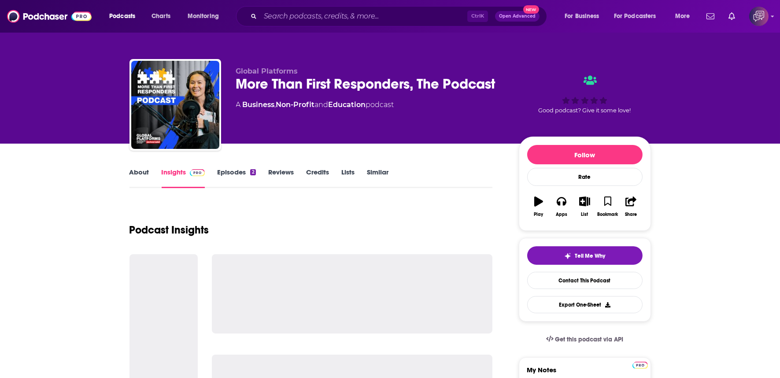
click at [414, 93] on div "More Than First Responders, The Podcast" at bounding box center [370, 83] width 269 height 17
click at [415, 93] on div "More Than First Responders, The Podcast" at bounding box center [370, 83] width 269 height 17
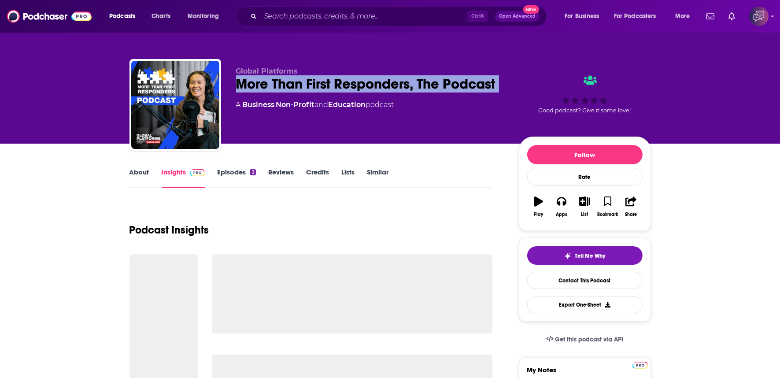
click at [415, 93] on div "More Than First Responders, The Podcast" at bounding box center [370, 83] width 269 height 17
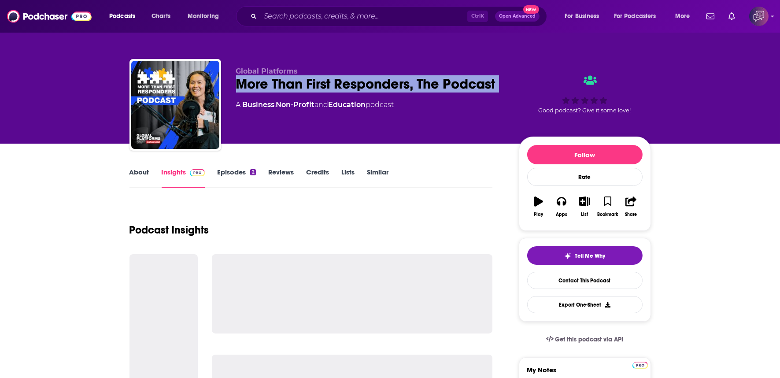
click at [415, 93] on div "More Than First Responders, The Podcast" at bounding box center [370, 83] width 269 height 17
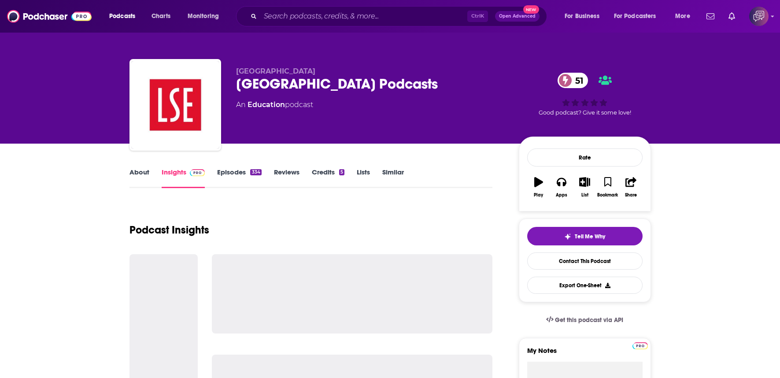
click at [534, 86] on div "51 Good podcast? Give it some love!" at bounding box center [585, 94] width 132 height 55
click at [484, 82] on div "[GEOGRAPHIC_DATA] Podcasts 51" at bounding box center [370, 83] width 269 height 17
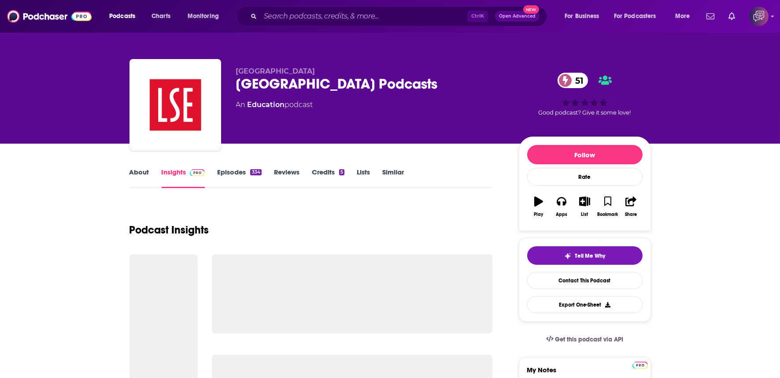
click at [484, 82] on body "Podcasts Charts Monitoring Ctrl K Open Advanced New For Business For Podcasters…" at bounding box center [390, 189] width 780 height 378
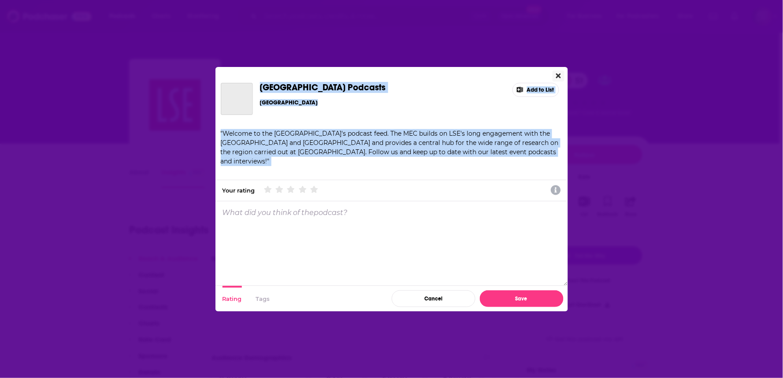
click at [561, 72] on button "Close" at bounding box center [559, 75] width 12 height 11
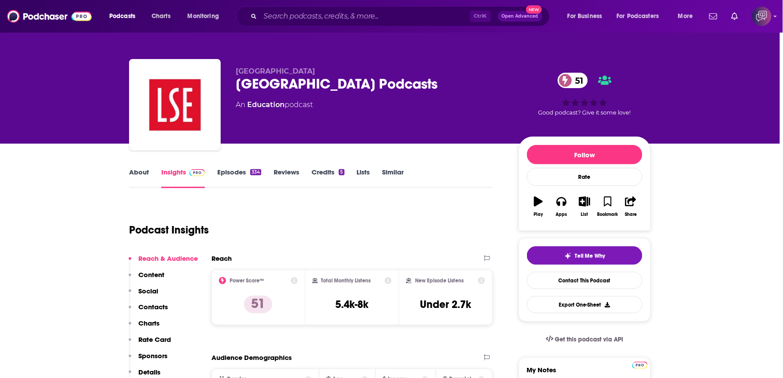
click at [443, 91] on div "LSE Middle East Centre Podcasts LSE Middle East Centre Add to List " Welcome to…" at bounding box center [391, 189] width 783 height 378
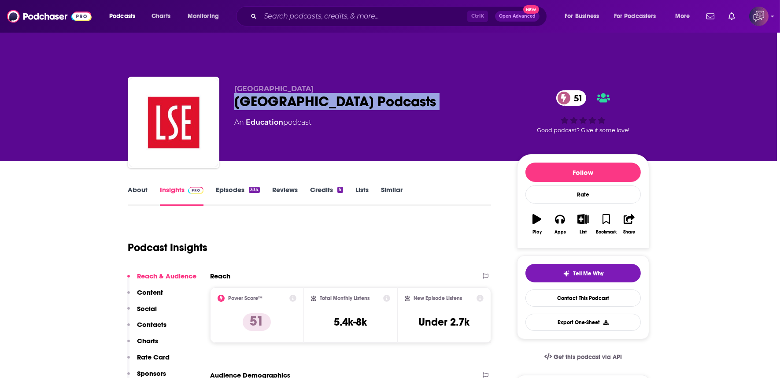
click at [443, 93] on div "LSE Middle East Centre Podcasts 51" at bounding box center [368, 101] width 269 height 17
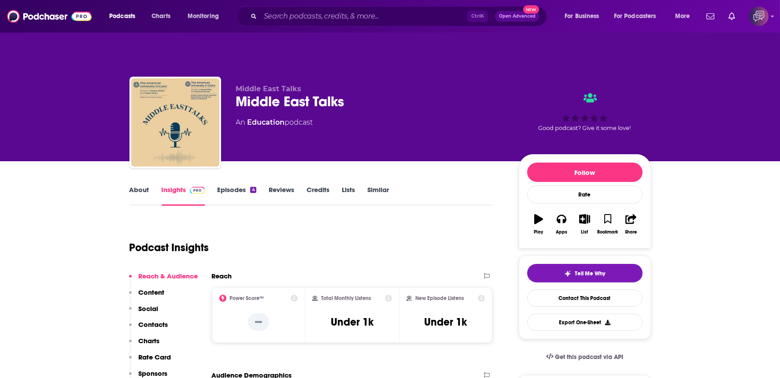
click at [379, 93] on div "Middle East Talks" at bounding box center [370, 101] width 269 height 17
copy div "Middle East Talks"
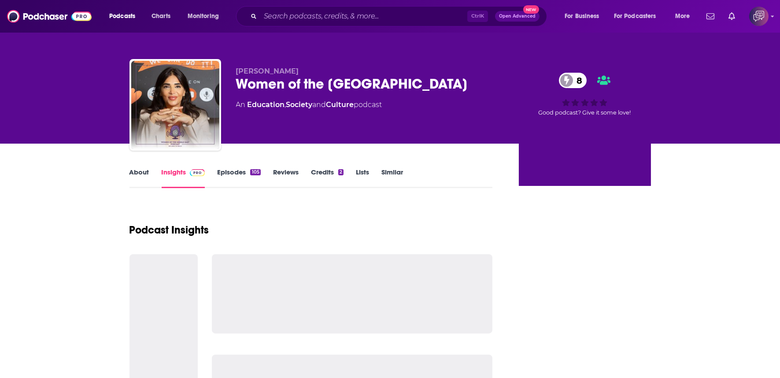
click at [426, 83] on div "Women of the [GEOGRAPHIC_DATA] 8" at bounding box center [370, 83] width 269 height 17
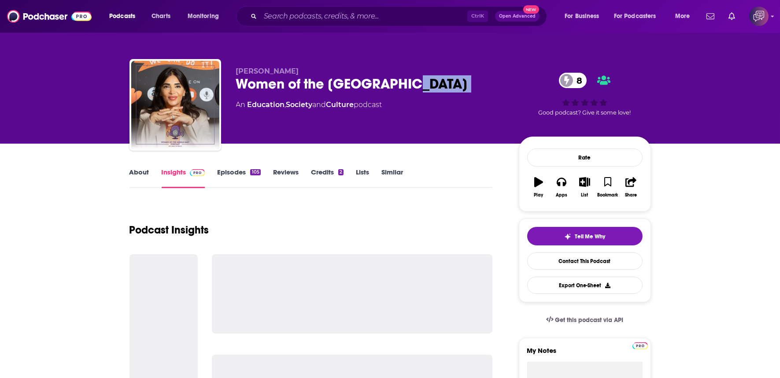
click at [426, 83] on div "Women of the Middle East 8" at bounding box center [370, 83] width 269 height 17
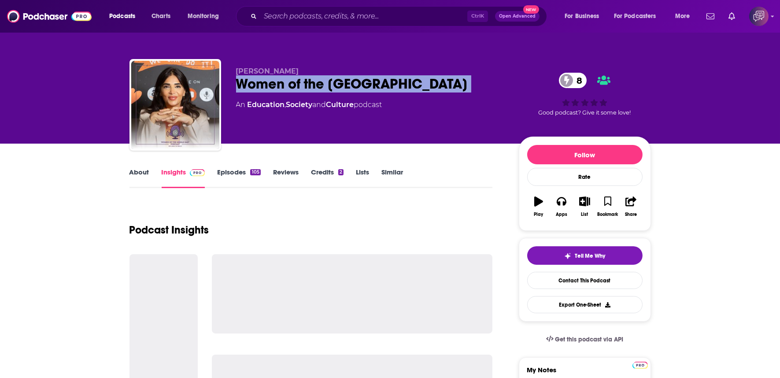
click at [426, 83] on div "Women of the Middle East 8" at bounding box center [370, 83] width 269 height 17
copy div "Women of the Middle East 8"
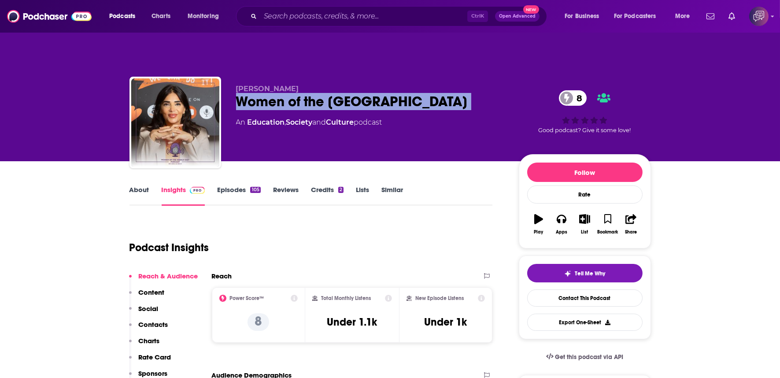
click at [145, 185] on link "About" at bounding box center [140, 195] width 20 height 20
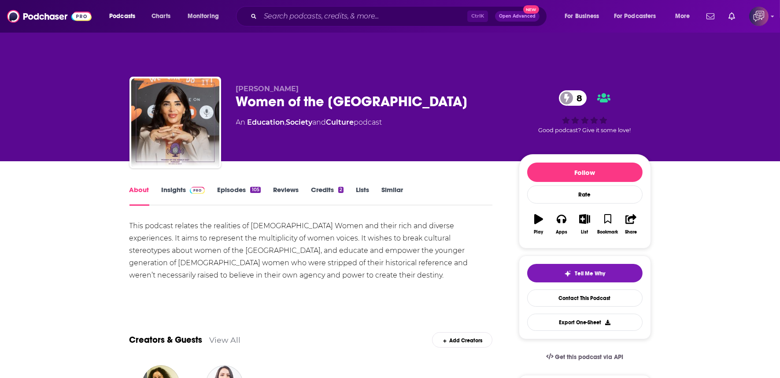
click at [179, 185] on link "Insights" at bounding box center [184, 195] width 44 height 20
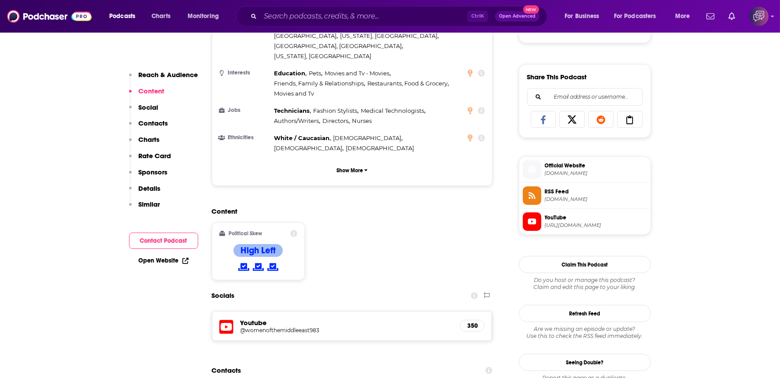
scroll to position [685, 0]
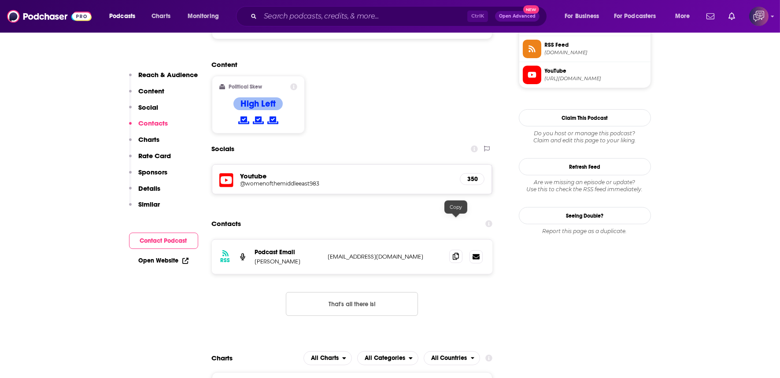
click at [458, 250] on span at bounding box center [455, 256] width 13 height 13
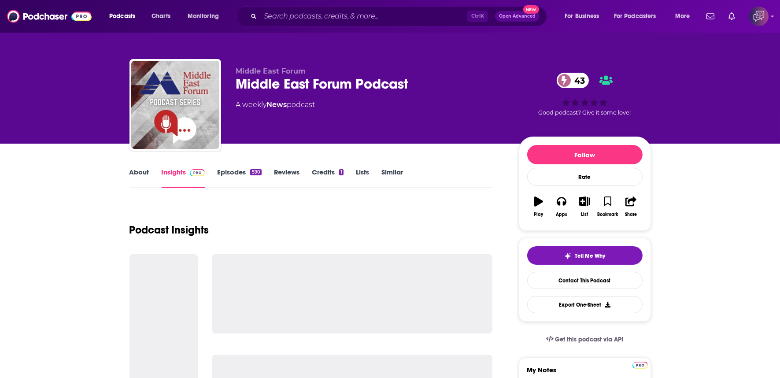
click at [422, 86] on div "Middle East Forum Podcast 43" at bounding box center [370, 83] width 269 height 17
click at [422, 87] on div "Middle East Forum Podcast 43" at bounding box center [370, 83] width 269 height 17
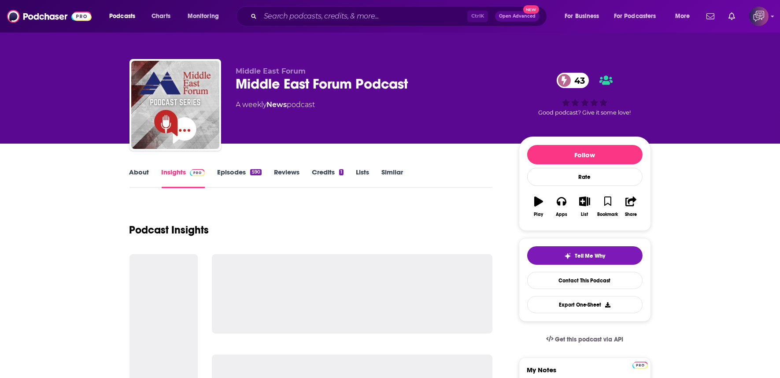
click at [422, 87] on div "Middle East Forum Podcast 43" at bounding box center [370, 83] width 269 height 17
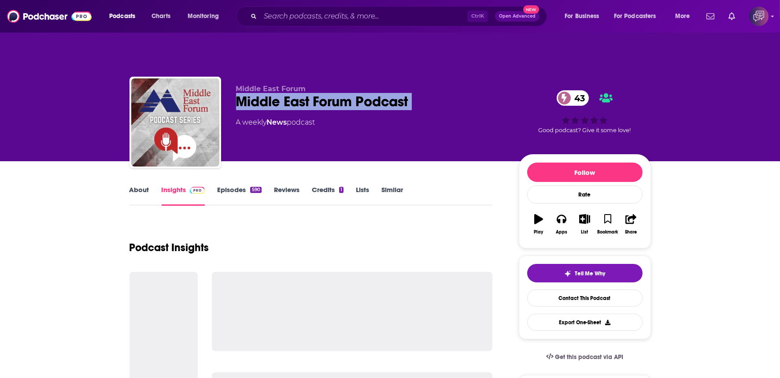
click at [422, 93] on div "Middle East Forum Podcast 43" at bounding box center [370, 101] width 269 height 17
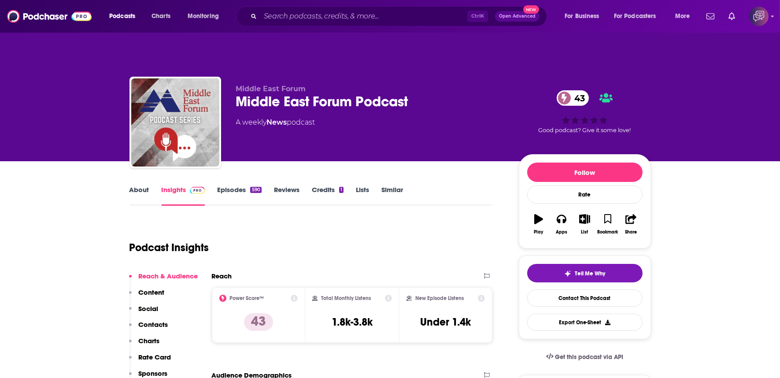
click at [135, 184] on div "About Insights Episodes 590 Reviews Credits 1 Lists Similar" at bounding box center [311, 195] width 363 height 22
click at [145, 185] on link "About" at bounding box center [140, 195] width 20 height 20
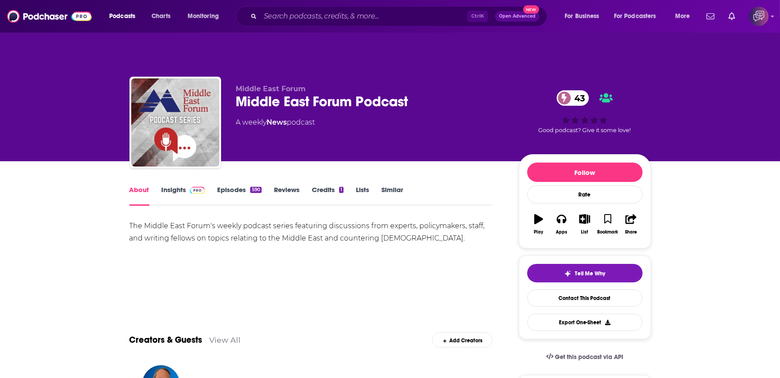
click at [170, 185] on link "Insights" at bounding box center [184, 195] width 44 height 20
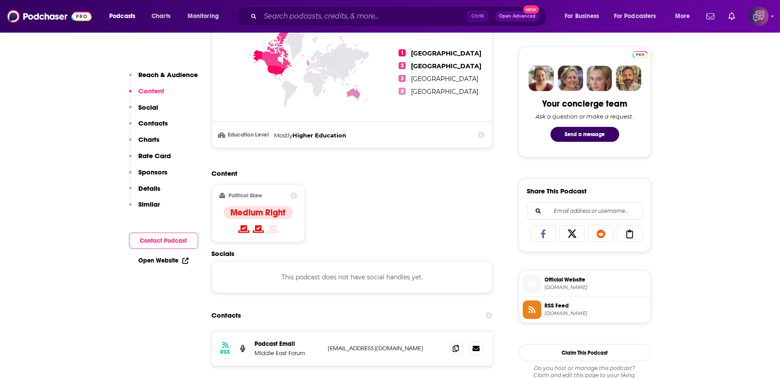
scroll to position [489, 0]
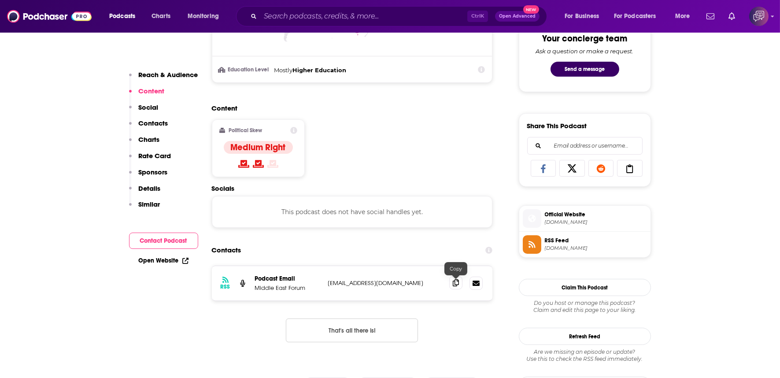
click at [456, 279] on icon at bounding box center [456, 282] width 6 height 7
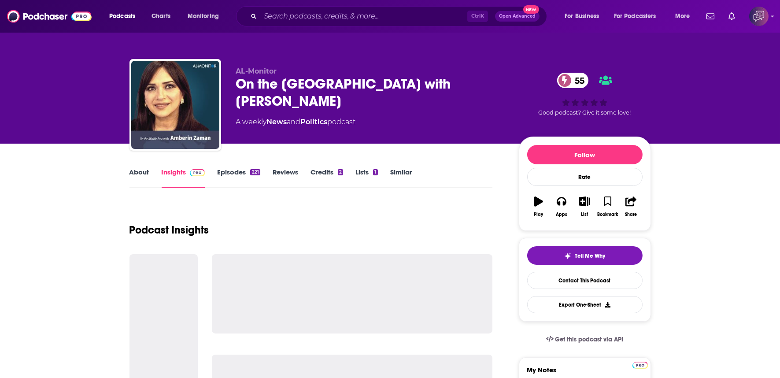
click at [500, 82] on div "On the [GEOGRAPHIC_DATA] with [PERSON_NAME] 55" at bounding box center [370, 92] width 269 height 34
click at [500, 84] on div "On the Middle East with Amberin Zaman 55" at bounding box center [370, 92] width 269 height 34
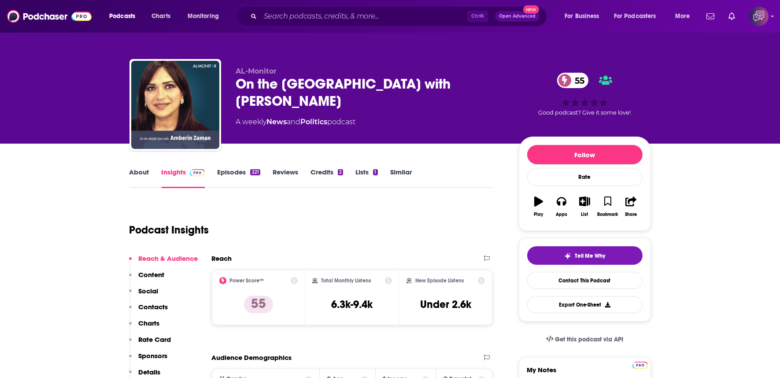
click at [500, 84] on div "On the Middle East with Amberin Zaman 55" at bounding box center [370, 92] width 269 height 34
click at [516, 85] on div "AL-Monitor On the Middle East with Amberin Zaman 55 A weekly News and Politics …" at bounding box center [443, 106] width 415 height 79
click at [517, 85] on div "AL-Monitor On the Middle East with Amberin Zaman 55 A weekly News and Politics …" at bounding box center [443, 106] width 415 height 79
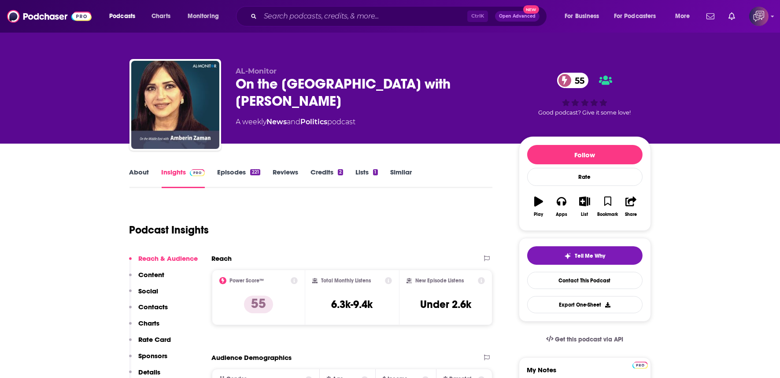
click at [517, 85] on div "AL-Monitor On the Middle East with Amberin Zaman 55 A weekly News and Politics …" at bounding box center [443, 106] width 415 height 79
click at [517, 86] on div "AL-Monitor On the Middle East with Amberin Zaman 55 A weekly News and Politics …" at bounding box center [443, 106] width 415 height 79
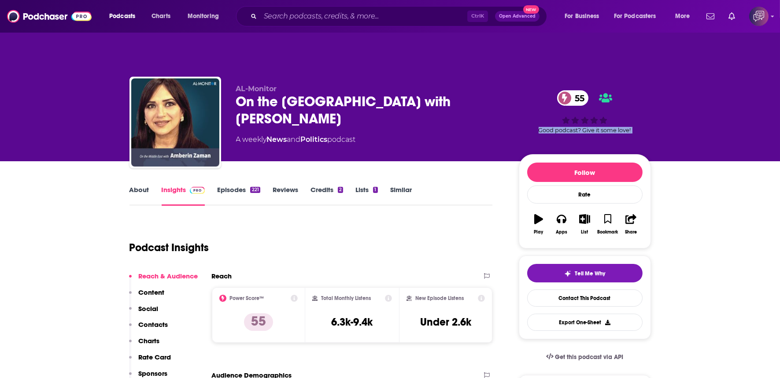
click at [517, 86] on div "AL-Monitor On the Middle East with Amberin Zaman 55 A weekly News and Politics …" at bounding box center [443, 124] width 415 height 79
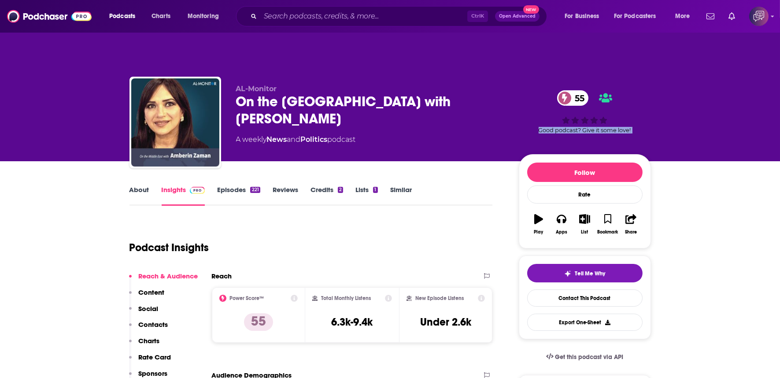
click at [517, 86] on div "AL-Monitor On the Middle East with Amberin Zaman 55 A weekly News and Politics …" at bounding box center [443, 124] width 415 height 79
click at [506, 85] on div "AL-Monitor On the Middle East with Amberin Zaman 55 A weekly News and Politics …" at bounding box center [443, 124] width 415 height 79
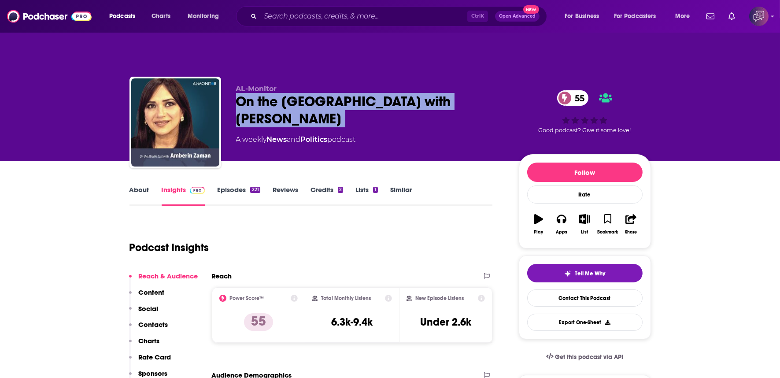
click at [506, 85] on div "AL-Monitor On the Middle East with Amberin Zaman 55 A weekly News and Politics …" at bounding box center [443, 124] width 415 height 79
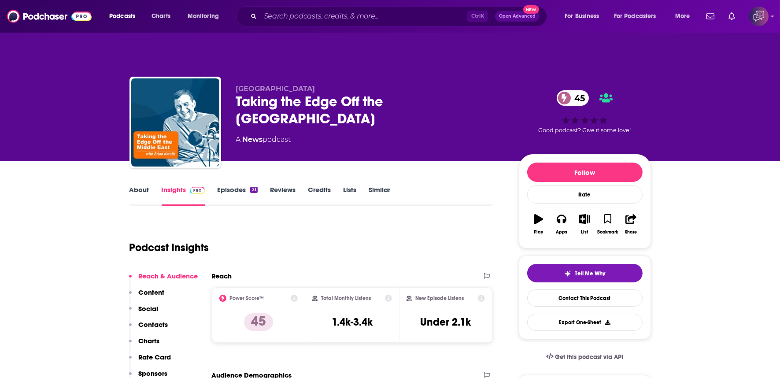
click at [485, 93] on div "Taking the Edge Off the [GEOGRAPHIC_DATA] 45" at bounding box center [370, 110] width 269 height 34
click at [485, 93] on div "Taking the Edge Off the Middle East 45" at bounding box center [370, 110] width 269 height 34
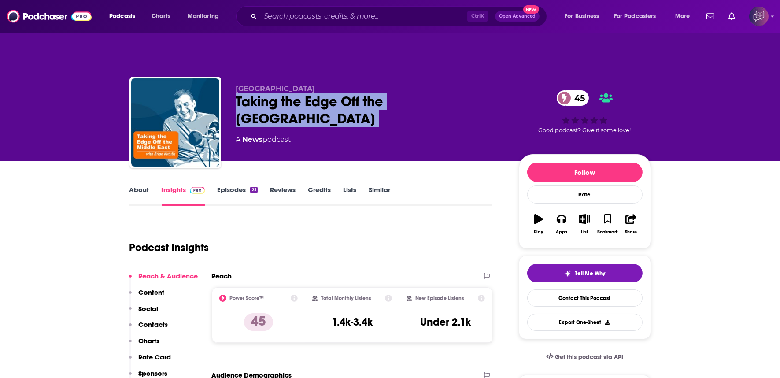
click at [485, 93] on div "Taking the Edge Off the Middle East 45" at bounding box center [370, 110] width 269 height 34
copy div "Taking the Edge Off the Middle East 45"
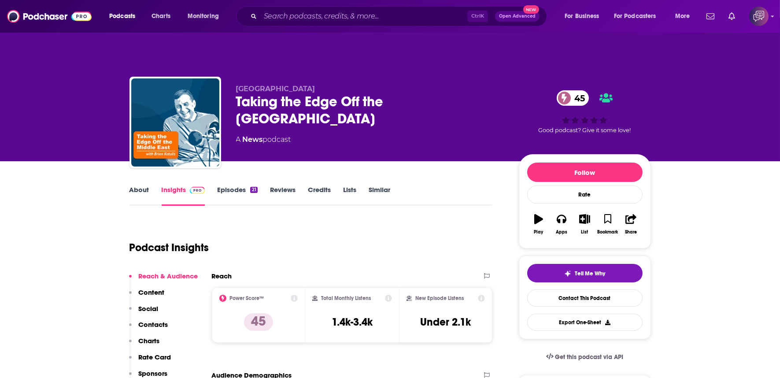
click at [178, 185] on link "Insights" at bounding box center [184, 195] width 44 height 20
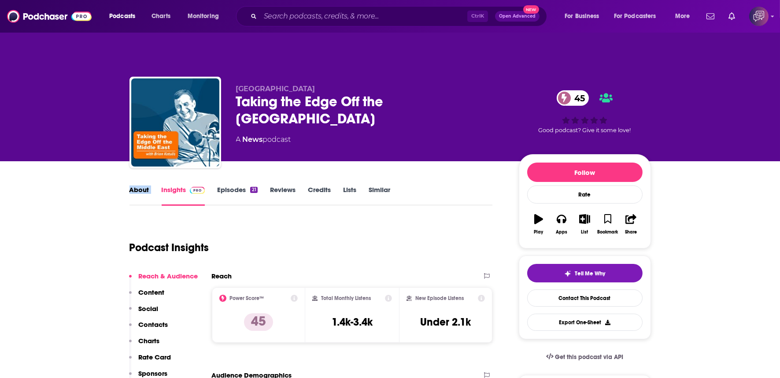
click at [178, 185] on link "Insights" at bounding box center [184, 195] width 44 height 20
click at [134, 185] on link "About" at bounding box center [140, 195] width 20 height 20
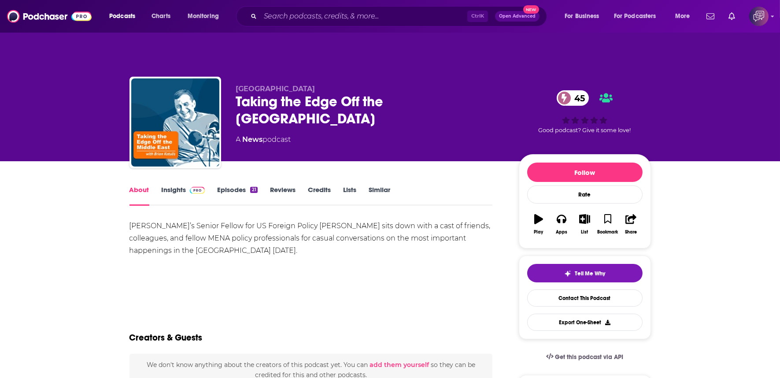
click at [177, 185] on link "Insights" at bounding box center [184, 195] width 44 height 20
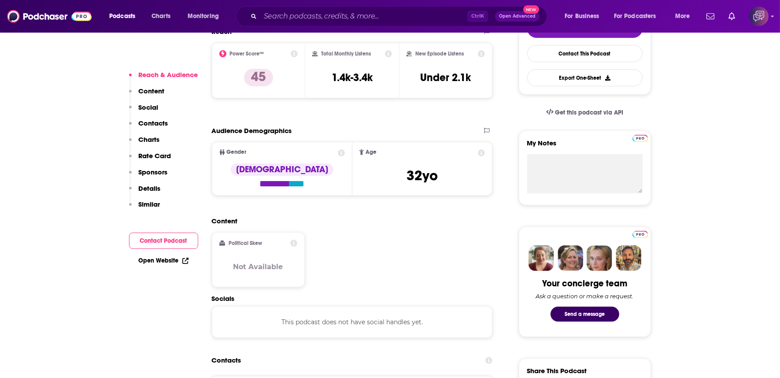
scroll to position [538, 0]
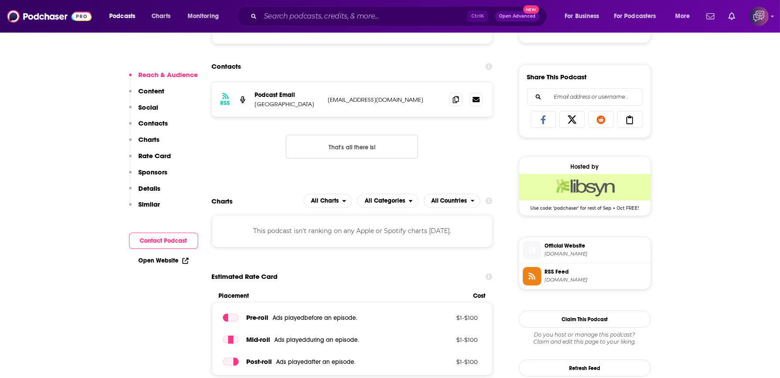
click at [451, 82] on div "RSS Podcast Email Middle East Institute communications@mei.edu communications@m…" at bounding box center [352, 99] width 281 height 34
click at [454, 96] on icon at bounding box center [456, 99] width 6 height 7
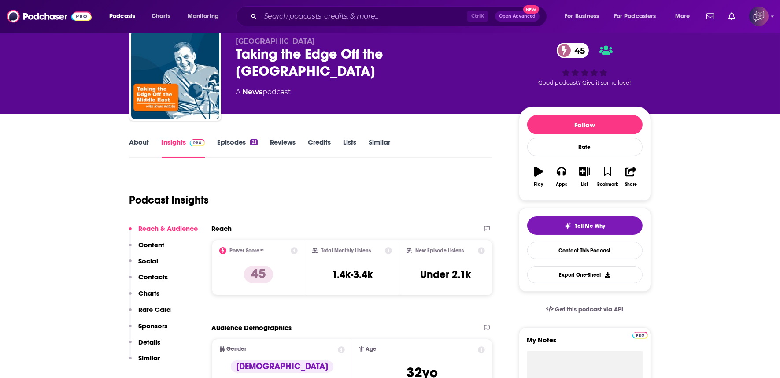
scroll to position [49, 0]
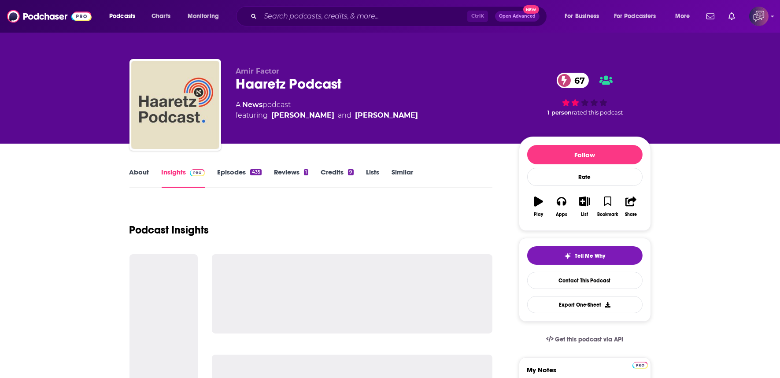
click at [384, 81] on div "Haaretz Podcast 67" at bounding box center [370, 83] width 269 height 17
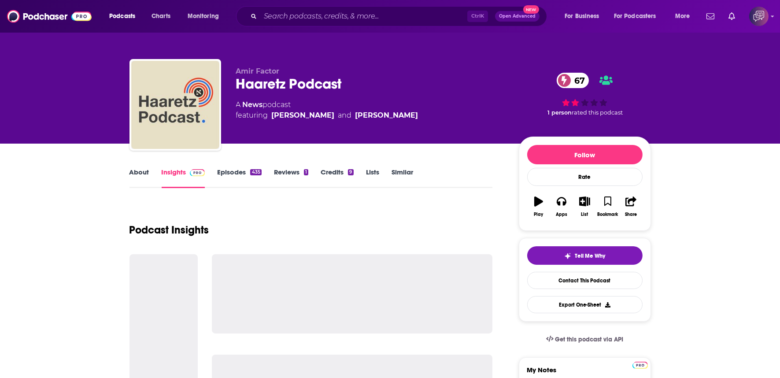
click at [384, 81] on div "Haaretz Podcast 67" at bounding box center [370, 83] width 269 height 17
copy div "Haaretz Podcast 67"
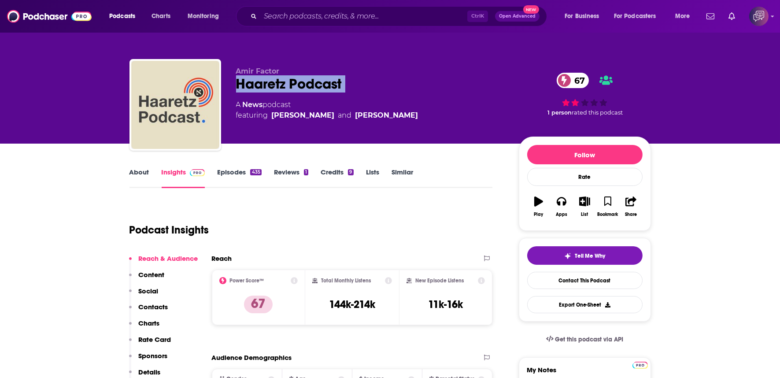
click at [142, 174] on link "About" at bounding box center [140, 178] width 20 height 20
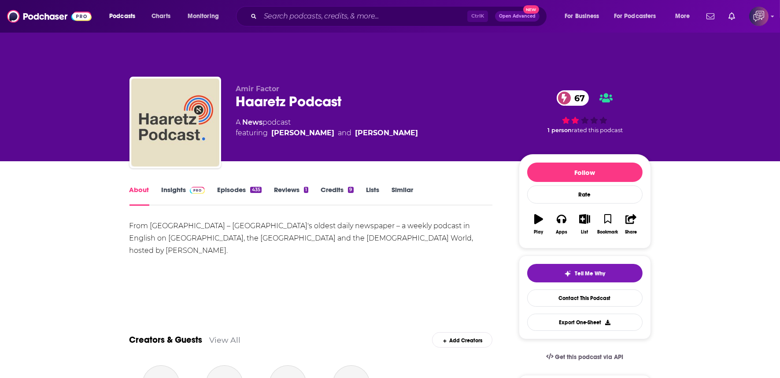
click at [174, 185] on link "Insights" at bounding box center [184, 195] width 44 height 20
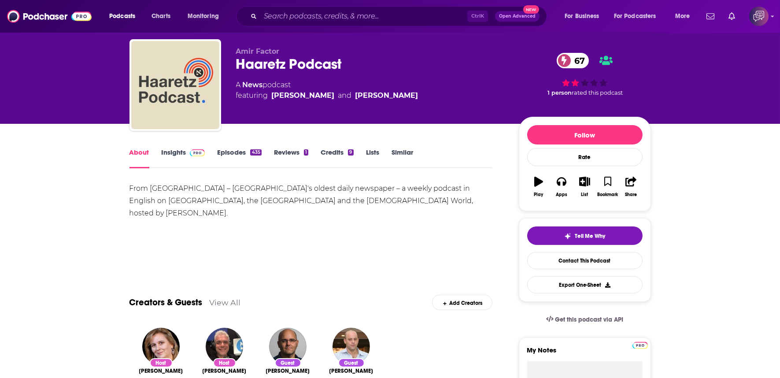
scroll to position [293, 0]
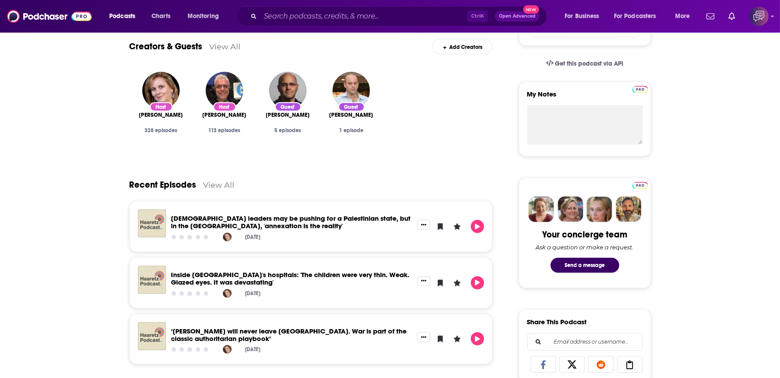
click at [426, 130] on div "Host [PERSON_NAME] 328 episodes Host [PERSON_NAME] 113 episodes Guest [PERSON_N…" at bounding box center [311, 111] width 363 height 93
click at [457, 108] on div "Host [PERSON_NAME] 328 episodes Host [PERSON_NAME] 113 episodes Guest [PERSON_N…" at bounding box center [311, 111] width 363 height 93
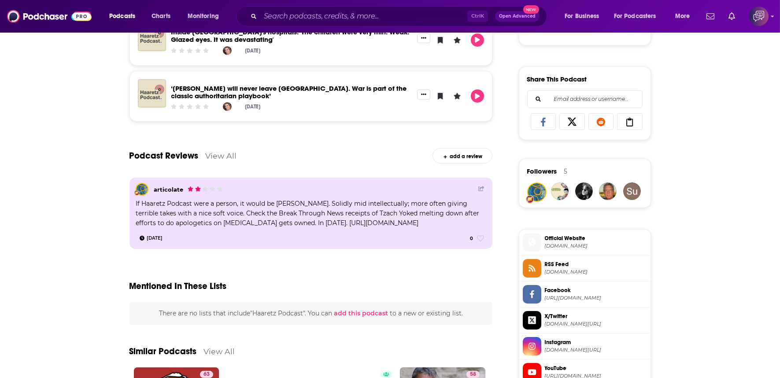
scroll to position [538, 0]
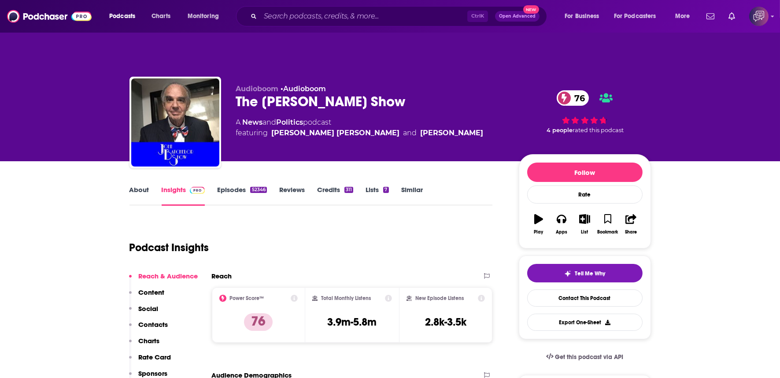
click at [430, 93] on div "The [PERSON_NAME] Show 76" at bounding box center [370, 101] width 269 height 17
copy div "The John Batchelor Show 76"
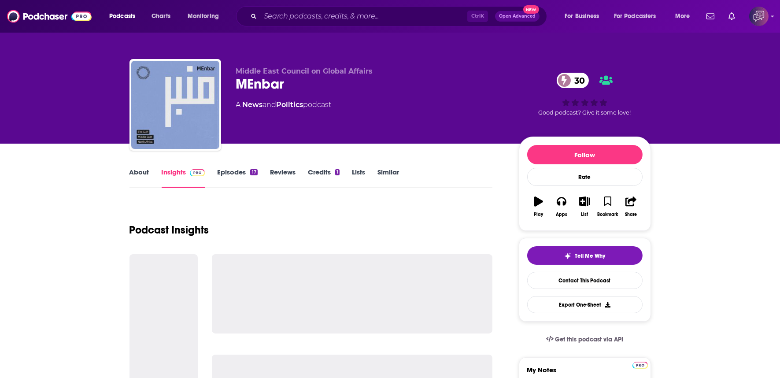
click at [308, 78] on div "MEnbar 30" at bounding box center [370, 83] width 269 height 17
click at [309, 78] on div "MEnbar 30" at bounding box center [370, 83] width 269 height 17
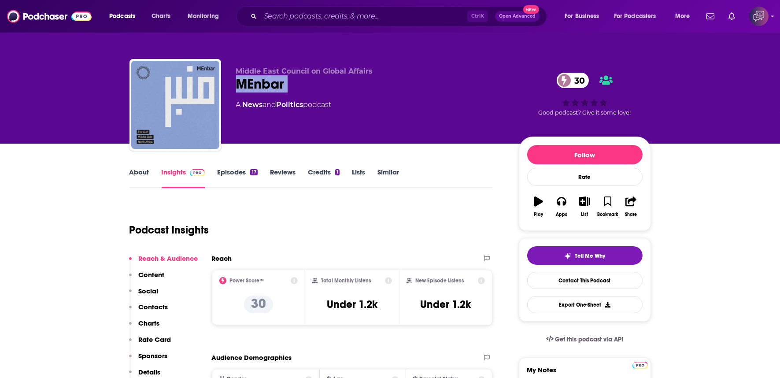
copy div "MEnbar 30"
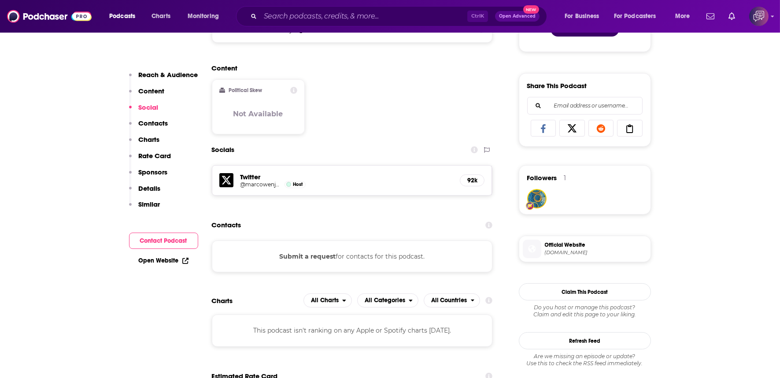
scroll to position [538, 0]
